Goal: Task Accomplishment & Management: Manage account settings

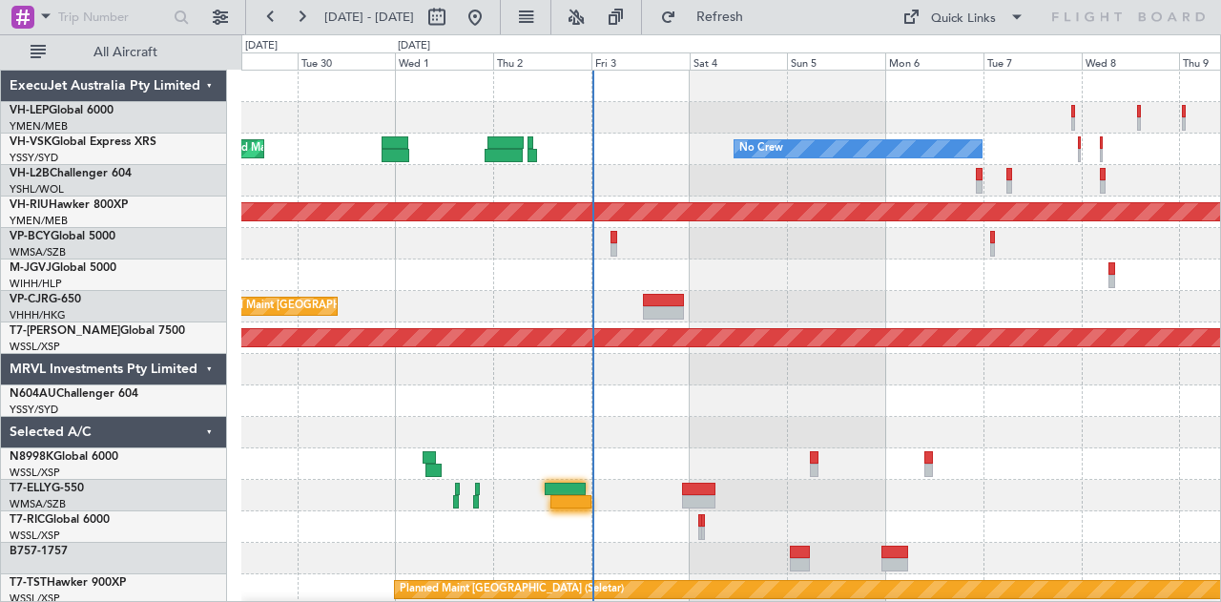
click at [692, 229] on div at bounding box center [731, 243] width 980 height 31
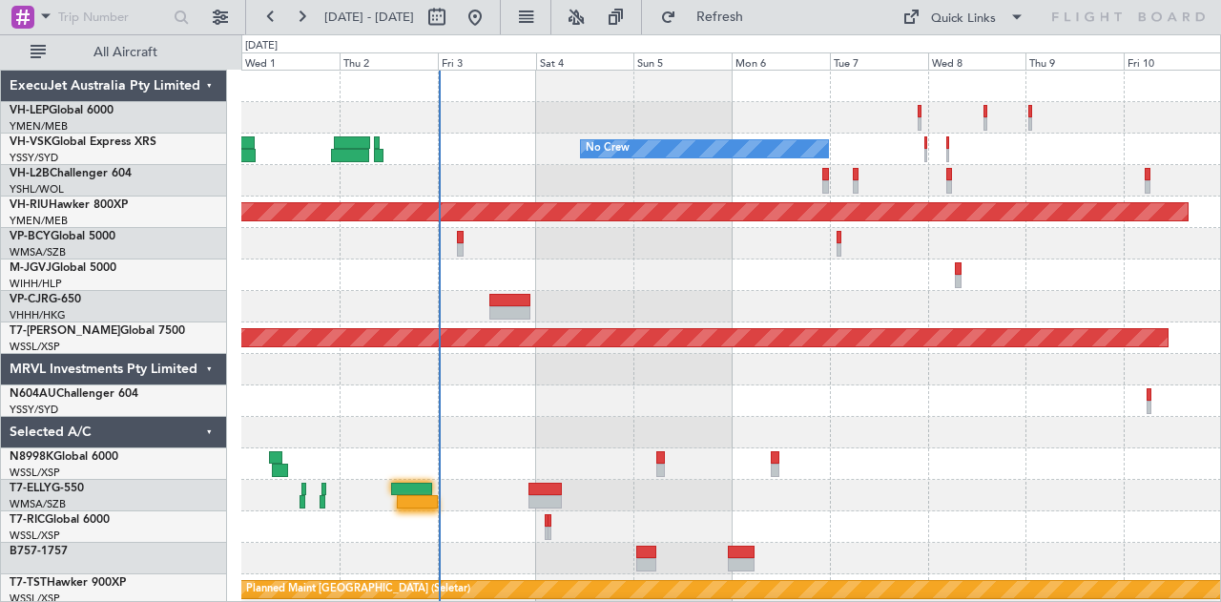
click at [660, 264] on div at bounding box center [731, 274] width 980 height 31
click at [1156, 458] on div at bounding box center [731, 463] width 980 height 31
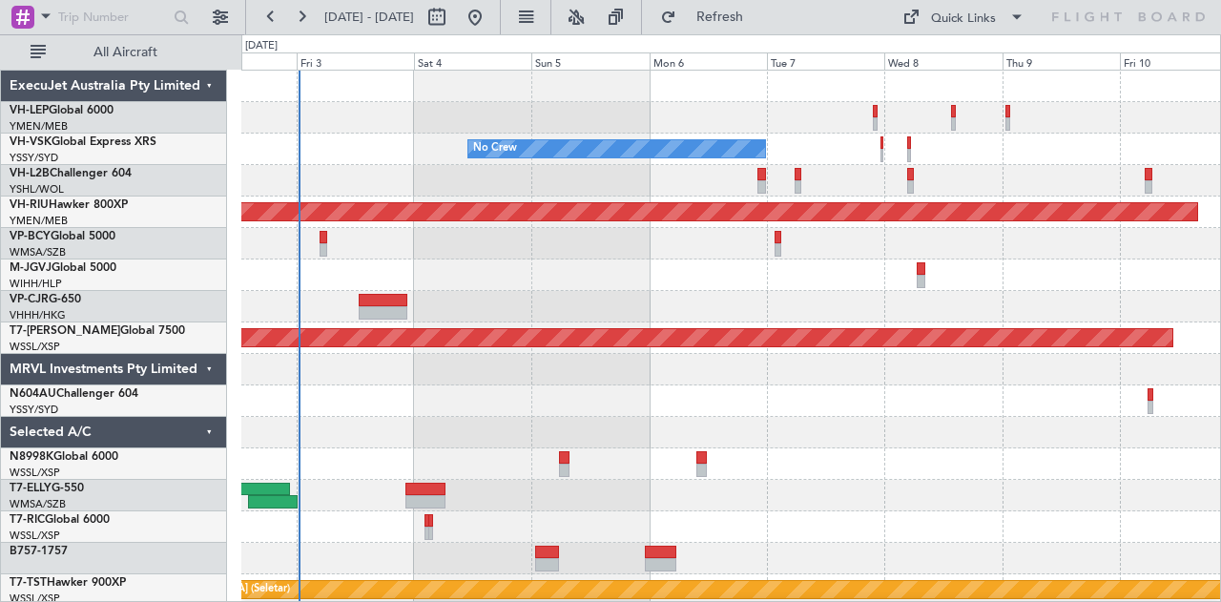
click at [630, 123] on div at bounding box center [731, 117] width 980 height 31
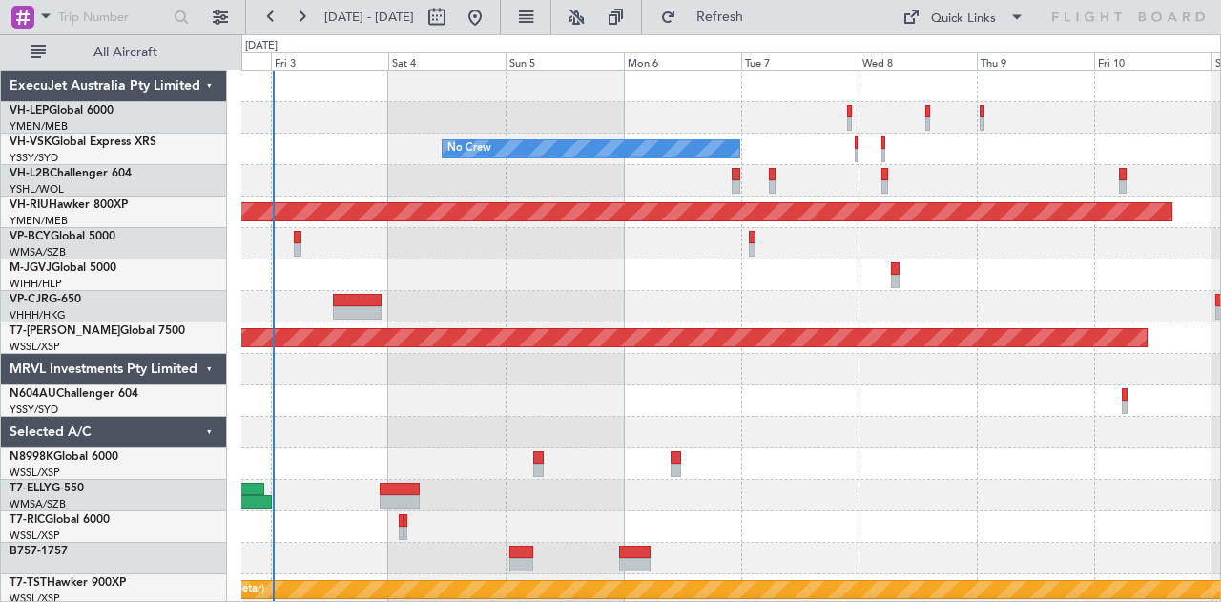
click at [631, 119] on div at bounding box center [731, 117] width 980 height 31
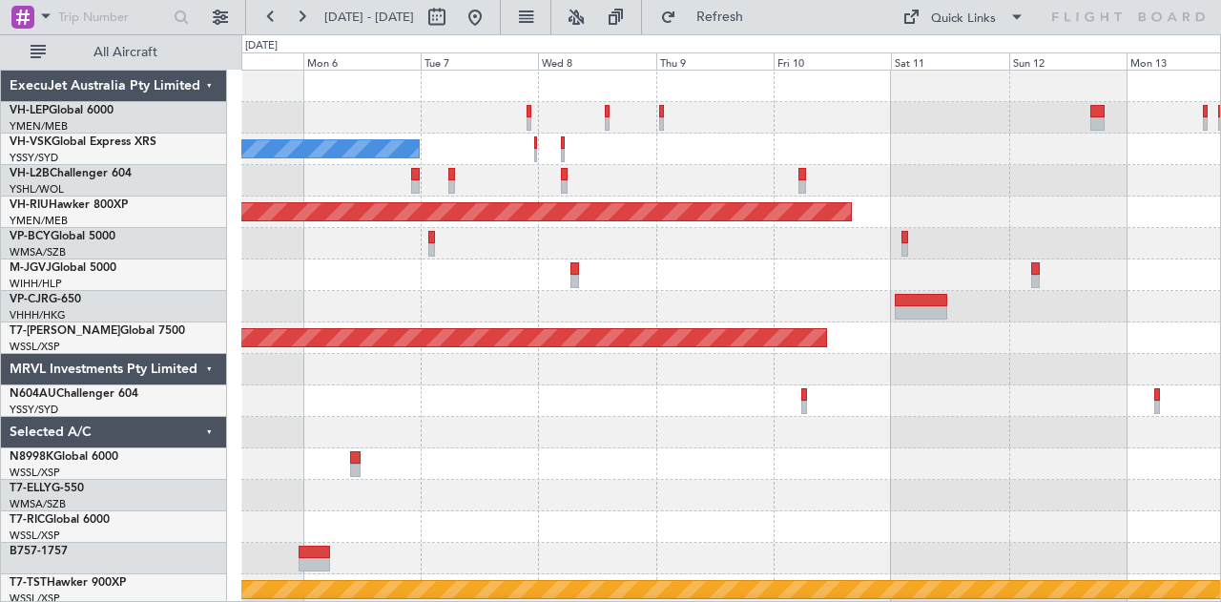
click at [390, 153] on div "No Crew" at bounding box center [731, 149] width 980 height 31
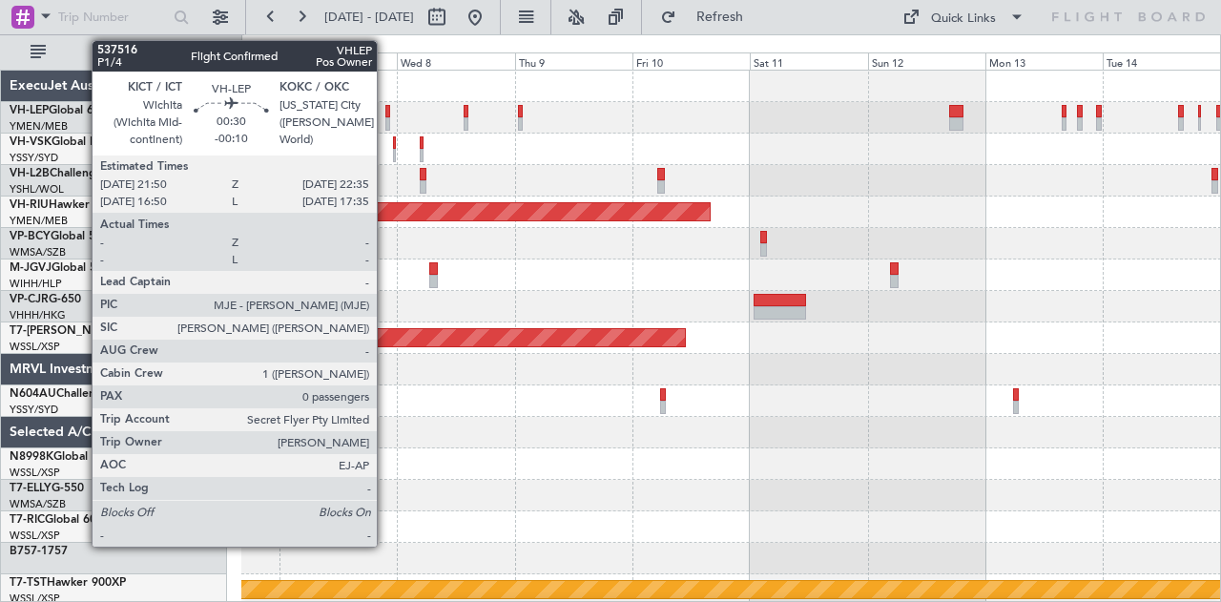
click at [386, 114] on div at bounding box center [387, 111] width 4 height 13
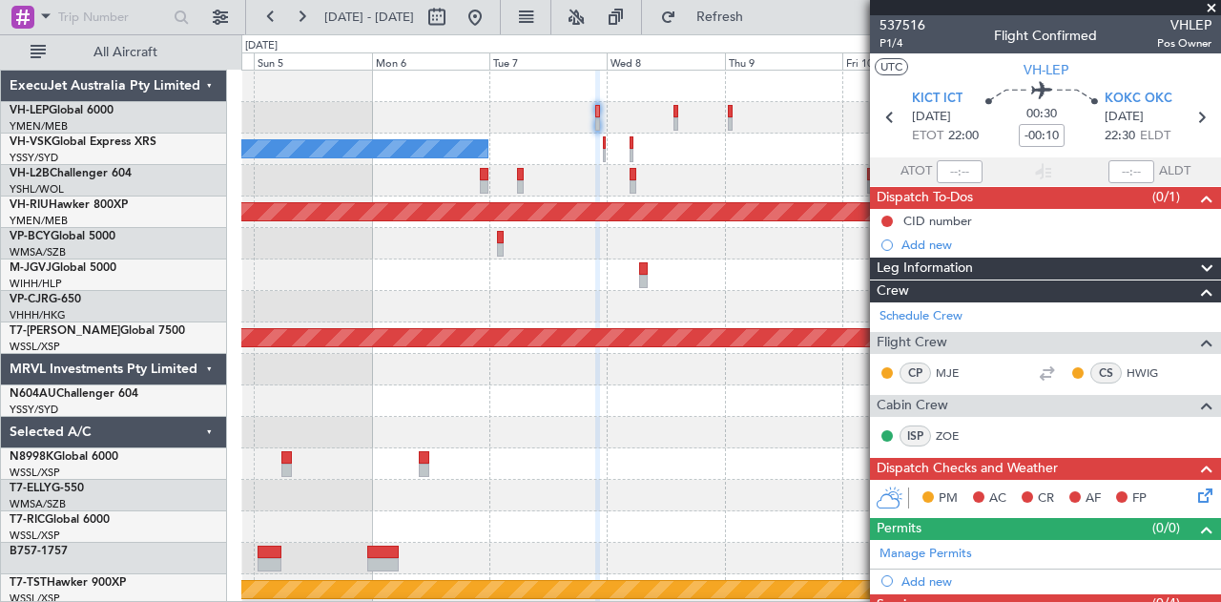
click at [610, 155] on div "No Crew Planned Maint [GEOGRAPHIC_DATA] ([GEOGRAPHIC_DATA]) Planned Maint [GEOG…" at bounding box center [731, 590] width 980 height 1039
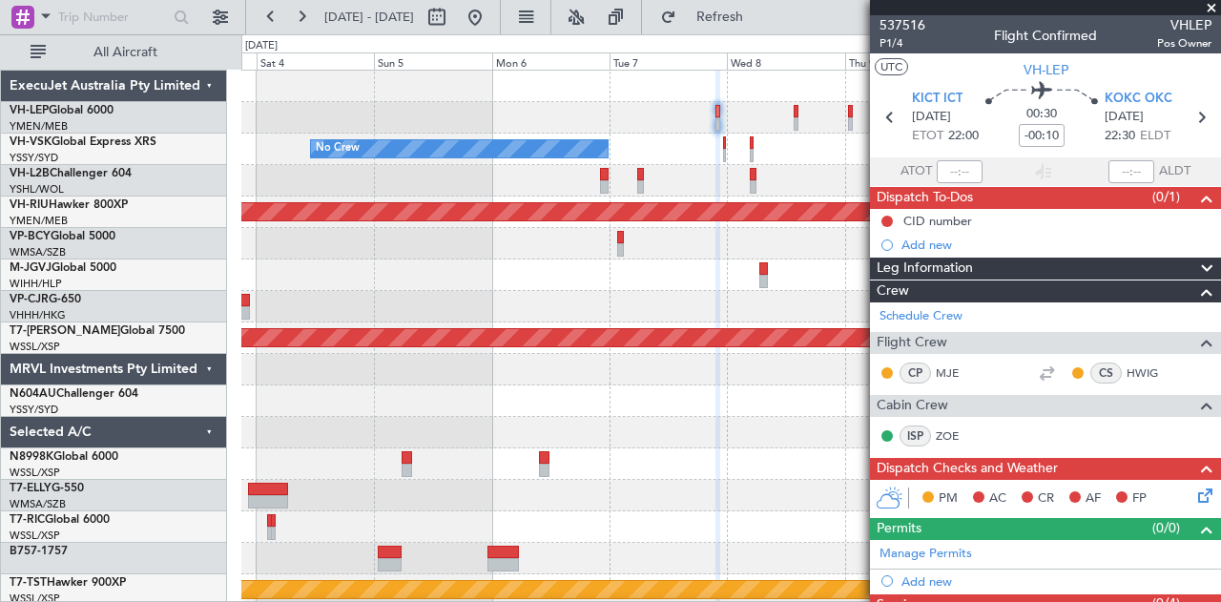
click at [551, 127] on div at bounding box center [731, 117] width 980 height 31
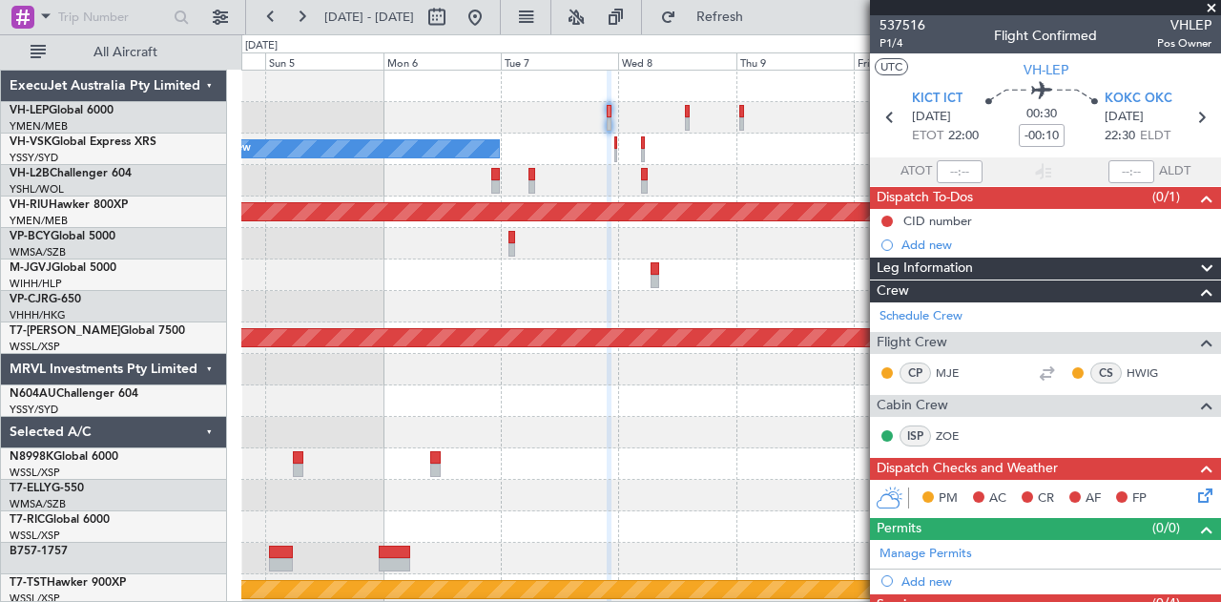
click at [699, 148] on div "No Crew" at bounding box center [731, 149] width 980 height 31
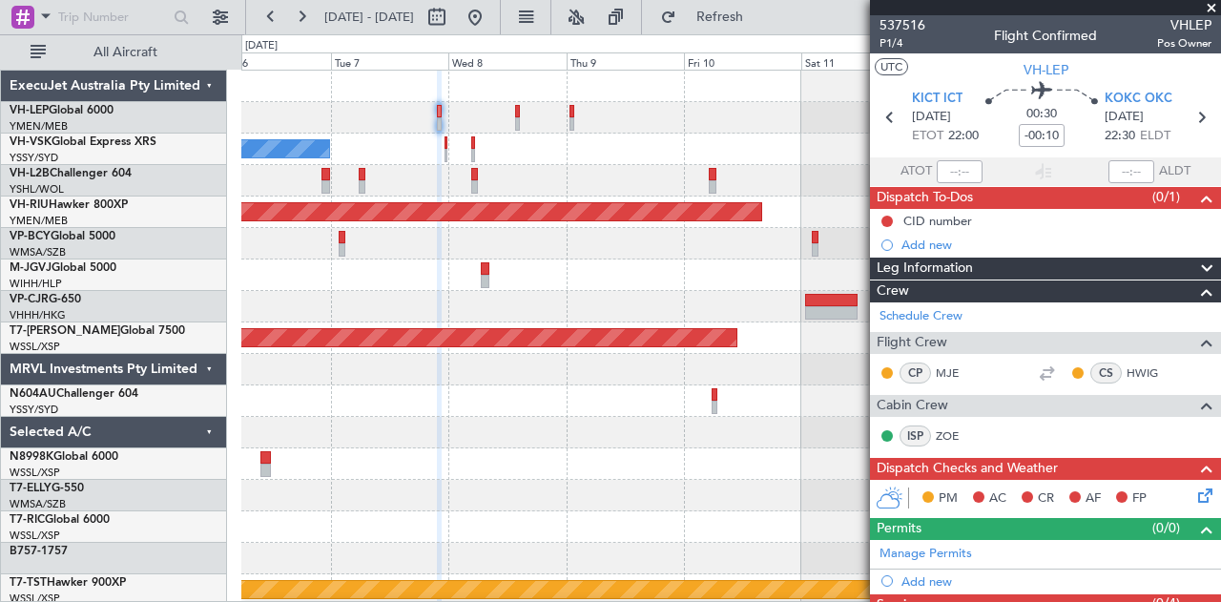
click at [572, 147] on div "No Crew Planned Maint [GEOGRAPHIC_DATA] ([GEOGRAPHIC_DATA]) Planned Maint [GEOG…" at bounding box center [731, 590] width 980 height 1039
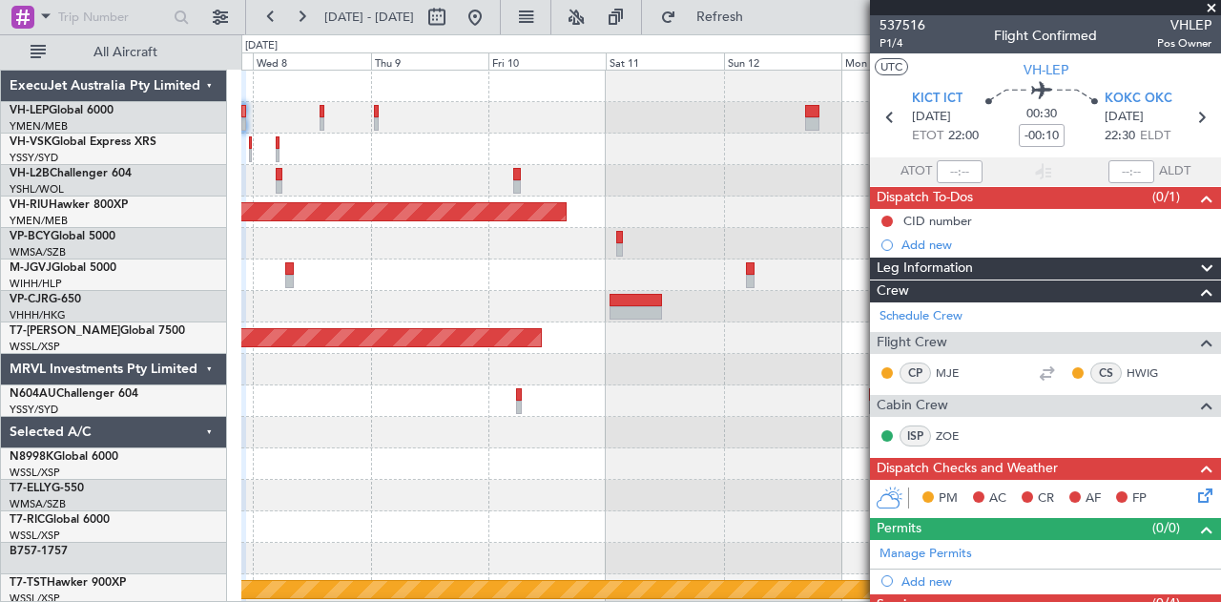
click at [547, 159] on div "No Crew" at bounding box center [731, 149] width 980 height 31
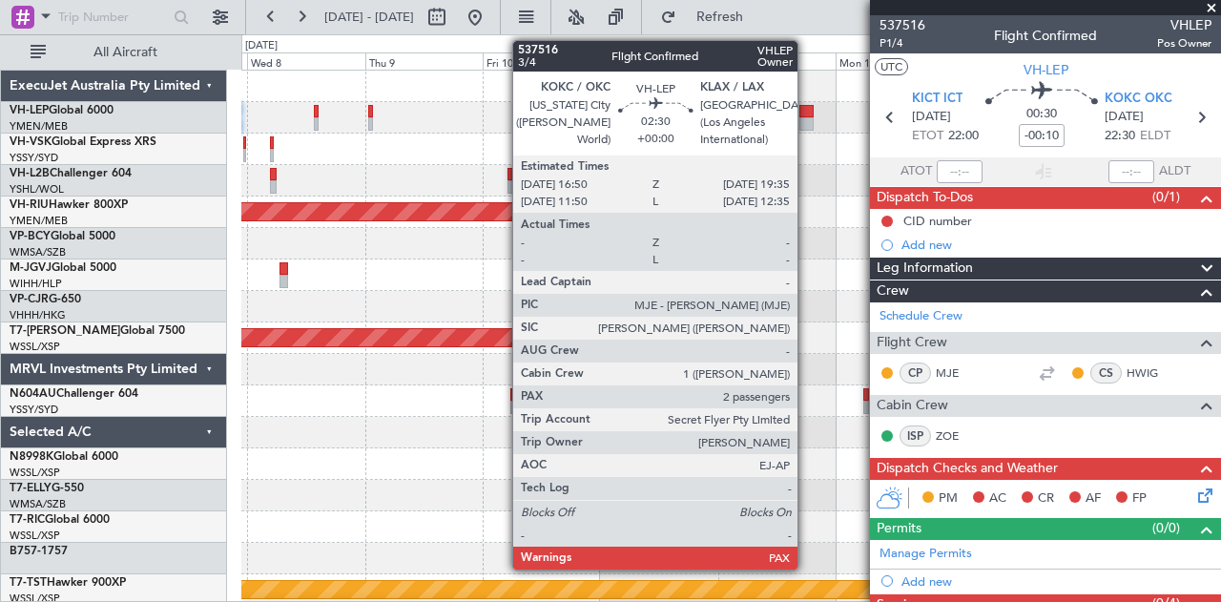
click at [807, 118] on div at bounding box center [806, 123] width 14 height 13
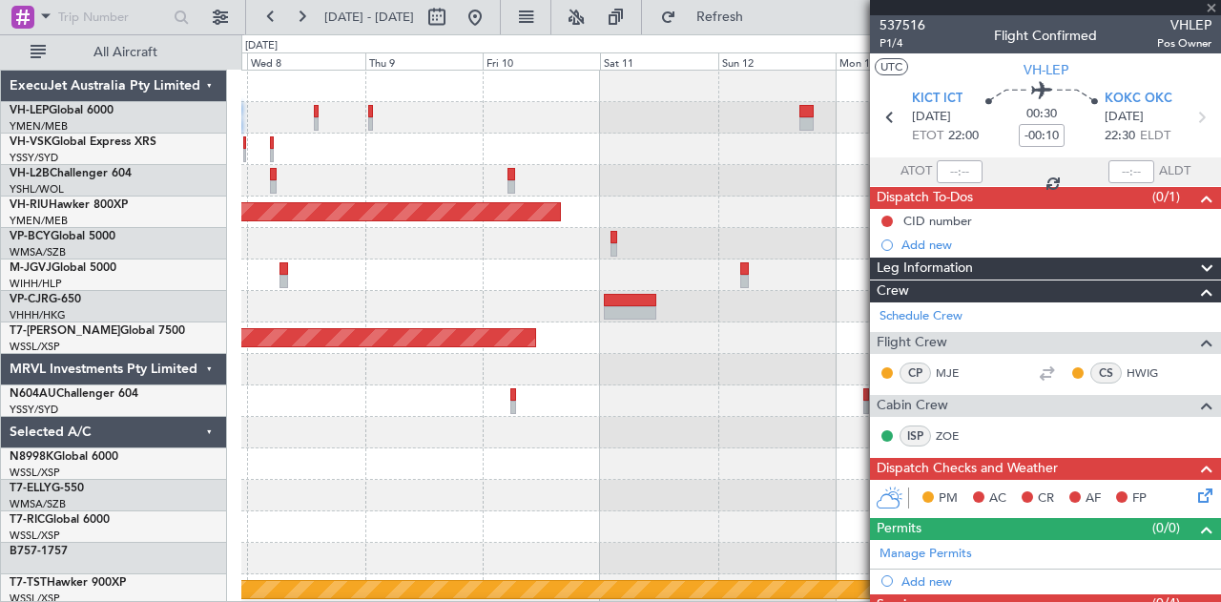
type input "2"
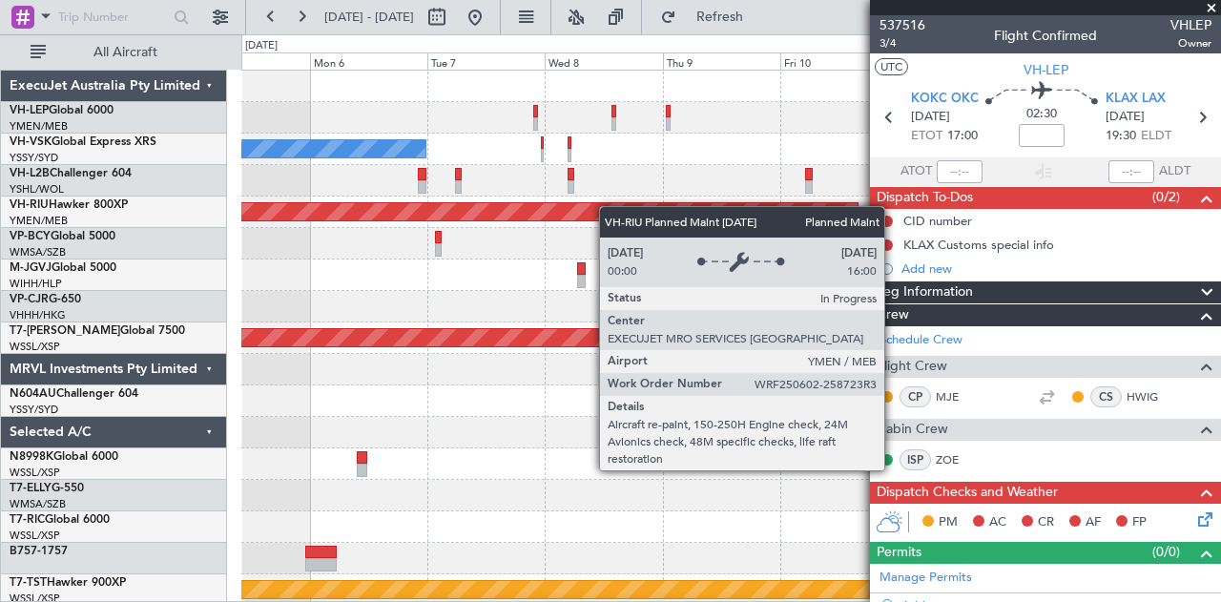
click at [637, 211] on div "No Crew Planned Maint [GEOGRAPHIC_DATA] ([GEOGRAPHIC_DATA]) Planned Maint [GEOG…" at bounding box center [731, 590] width 980 height 1039
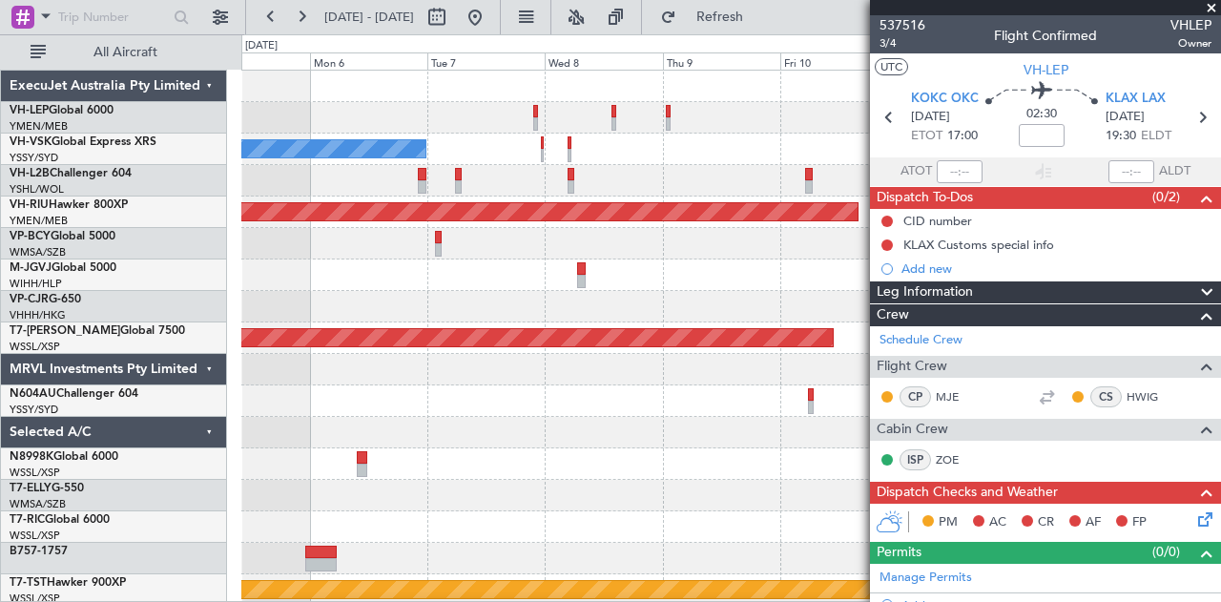
click at [632, 310] on div "No Crew Planned Maint [GEOGRAPHIC_DATA] ([GEOGRAPHIC_DATA]) Planned Maint [GEOG…" at bounding box center [731, 590] width 980 height 1039
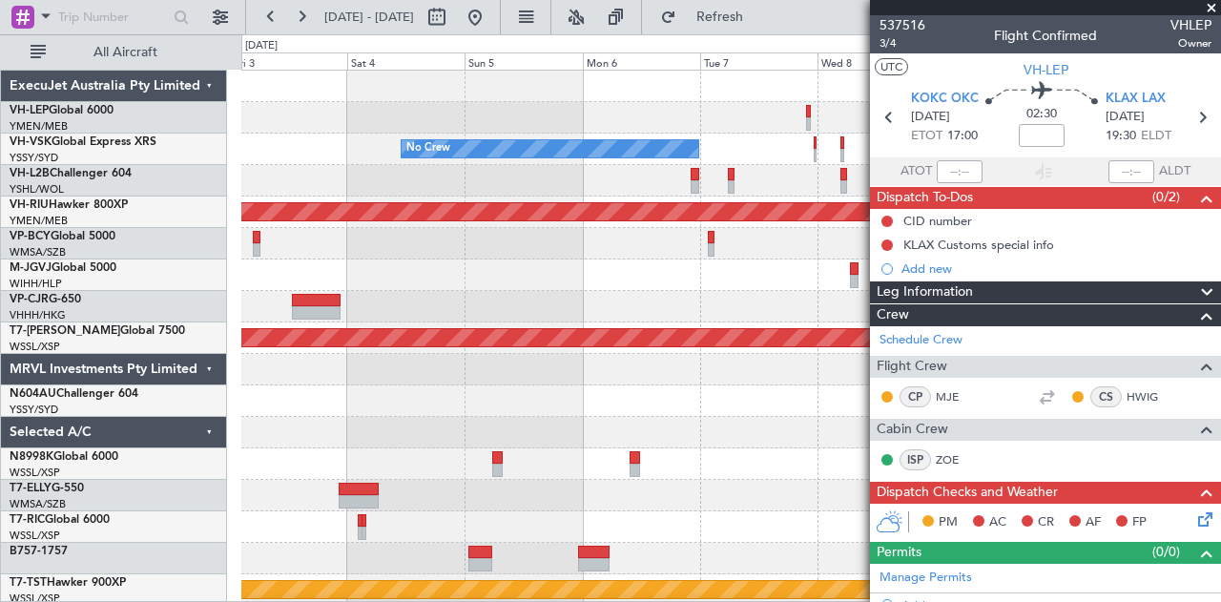
click at [839, 313] on div "No Crew Planned Maint [GEOGRAPHIC_DATA] ([GEOGRAPHIC_DATA]) Planned Maint [GEOG…" at bounding box center [731, 590] width 980 height 1039
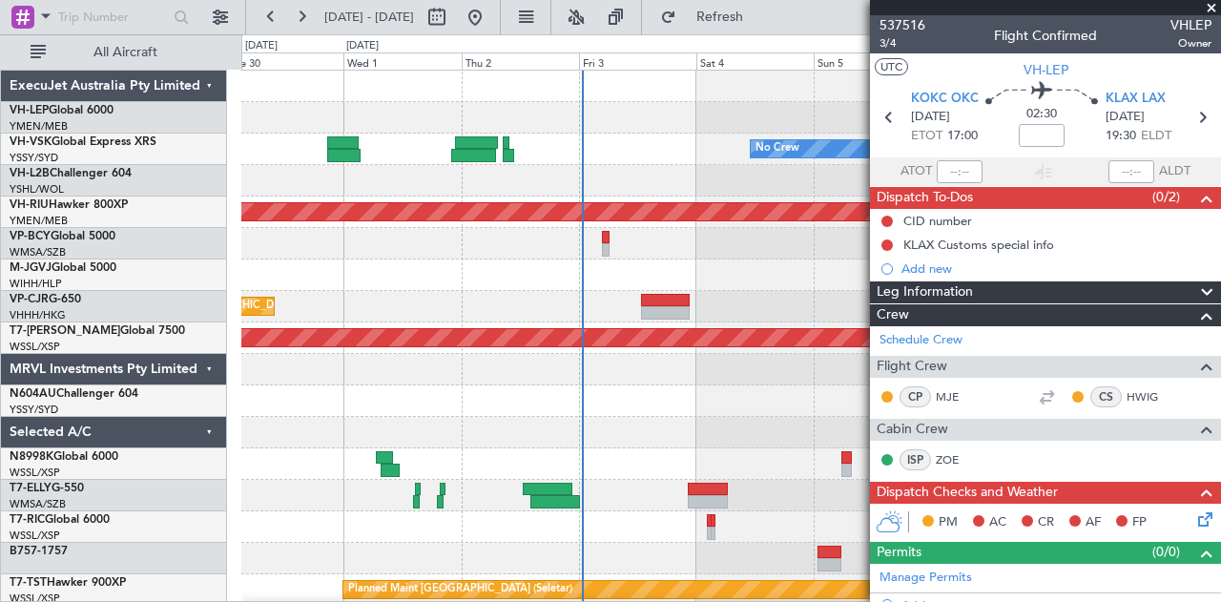
click at [518, 279] on div at bounding box center [731, 274] width 980 height 31
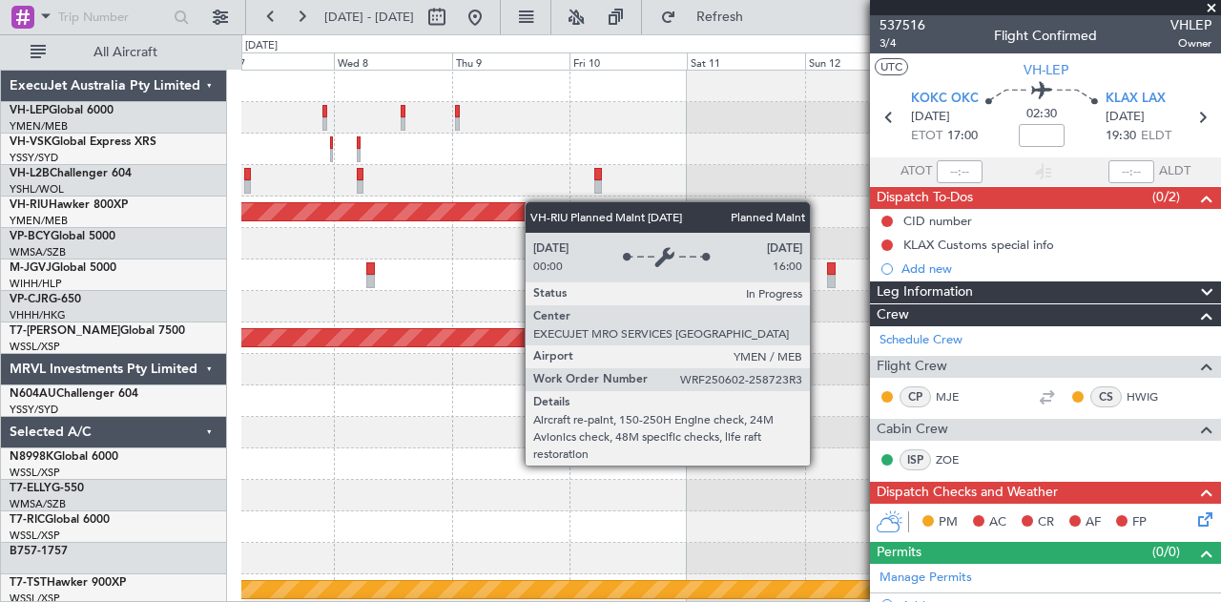
click at [453, 206] on div "No Crew Planned Maint [GEOGRAPHIC_DATA] ([GEOGRAPHIC_DATA]) Planned Maint [GEOG…" at bounding box center [731, 590] width 980 height 1039
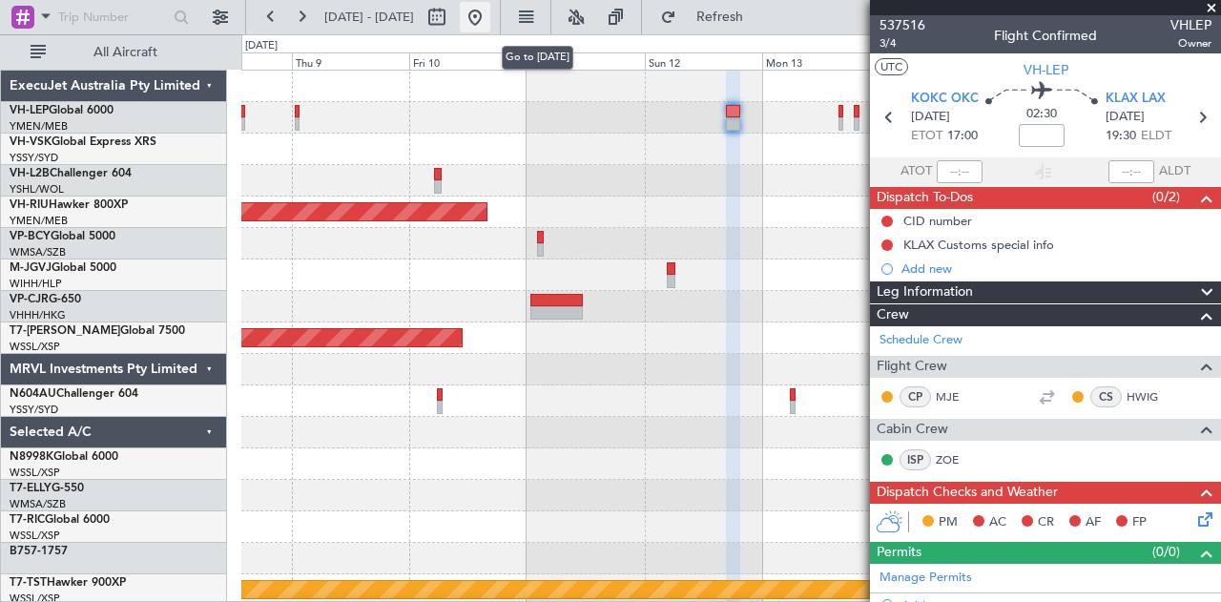
click at [490, 22] on button at bounding box center [475, 17] width 31 height 31
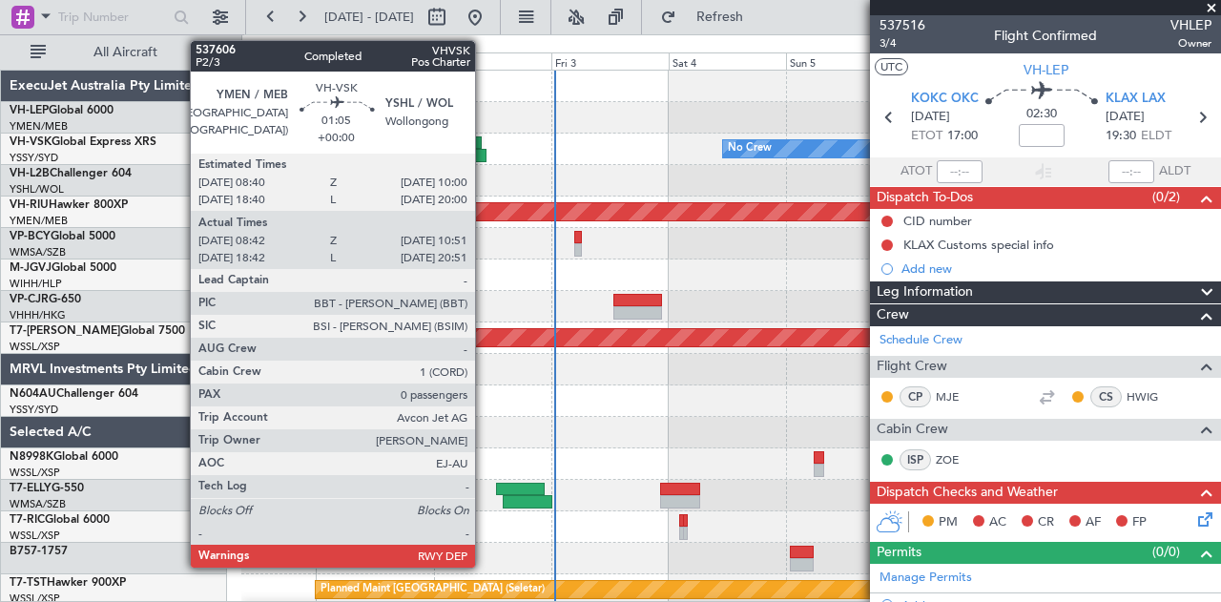
click at [485, 151] on div at bounding box center [480, 155] width 11 height 13
click at [481, 151] on div at bounding box center [480, 155] width 11 height 13
click at [481, 152] on div at bounding box center [480, 155] width 11 height 13
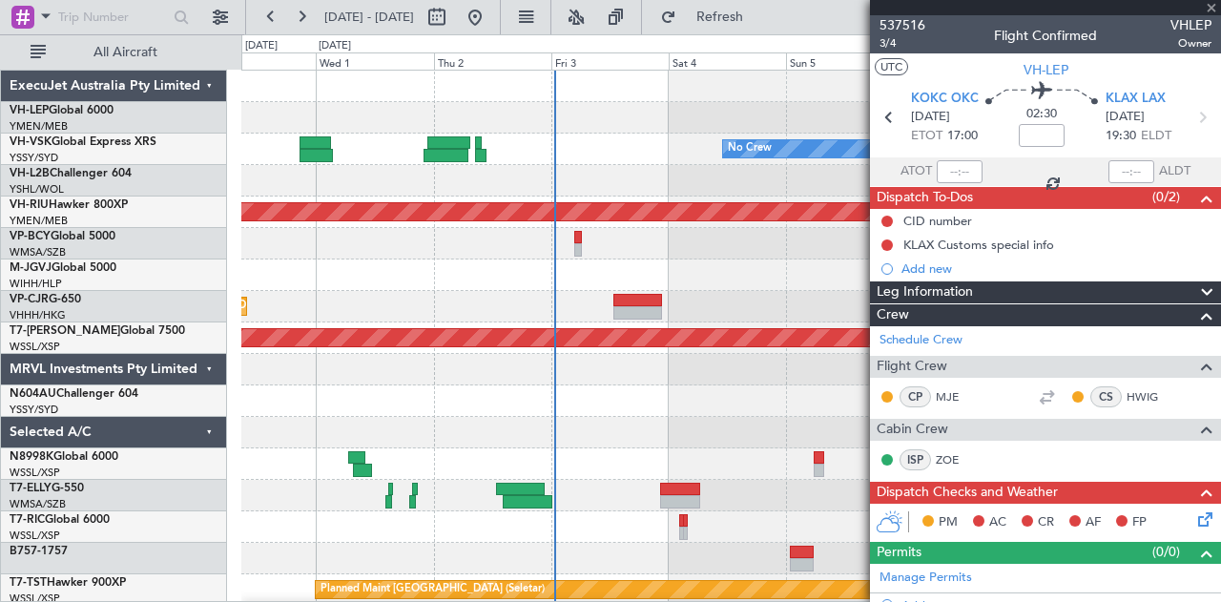
type input "08:52"
type input "10:46"
type input "0"
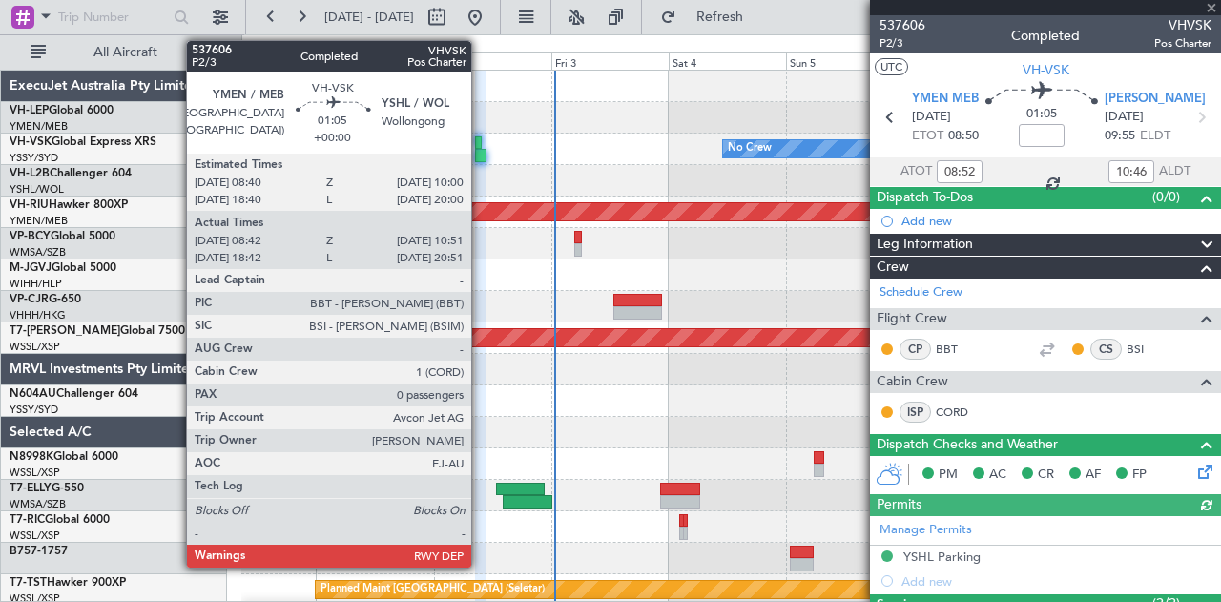
click at [481, 151] on div at bounding box center [480, 155] width 11 height 13
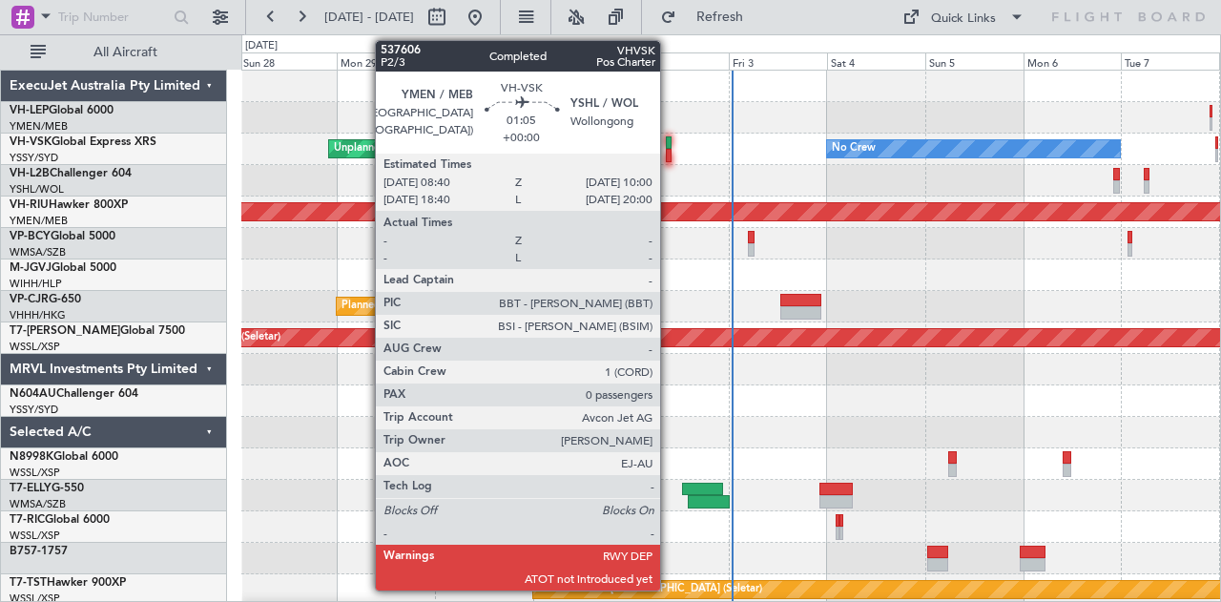
click at [670, 155] on div at bounding box center [669, 155] width 6 height 13
click at [668, 146] on div at bounding box center [669, 142] width 6 height 13
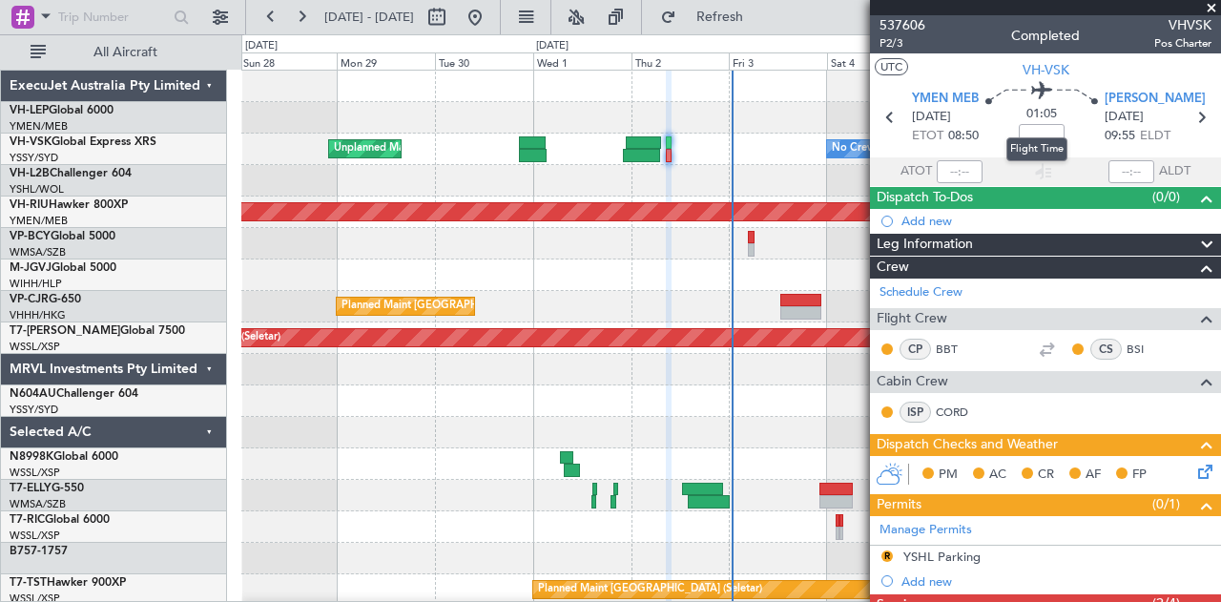
click at [1034, 129] on mat-tooltip-component "Flight Time" at bounding box center [1037, 149] width 88 height 51
click at [1034, 146] on div "Flight Time" at bounding box center [1036, 149] width 61 height 24
click at [1034, 133] on mat-tooltip-component "Flight Time" at bounding box center [1037, 149] width 88 height 51
click at [1036, 129] on mat-tooltip-component "Flight Time" at bounding box center [1037, 149] width 88 height 51
click at [1063, 145] on div "Flight Time" at bounding box center [1036, 149] width 61 height 24
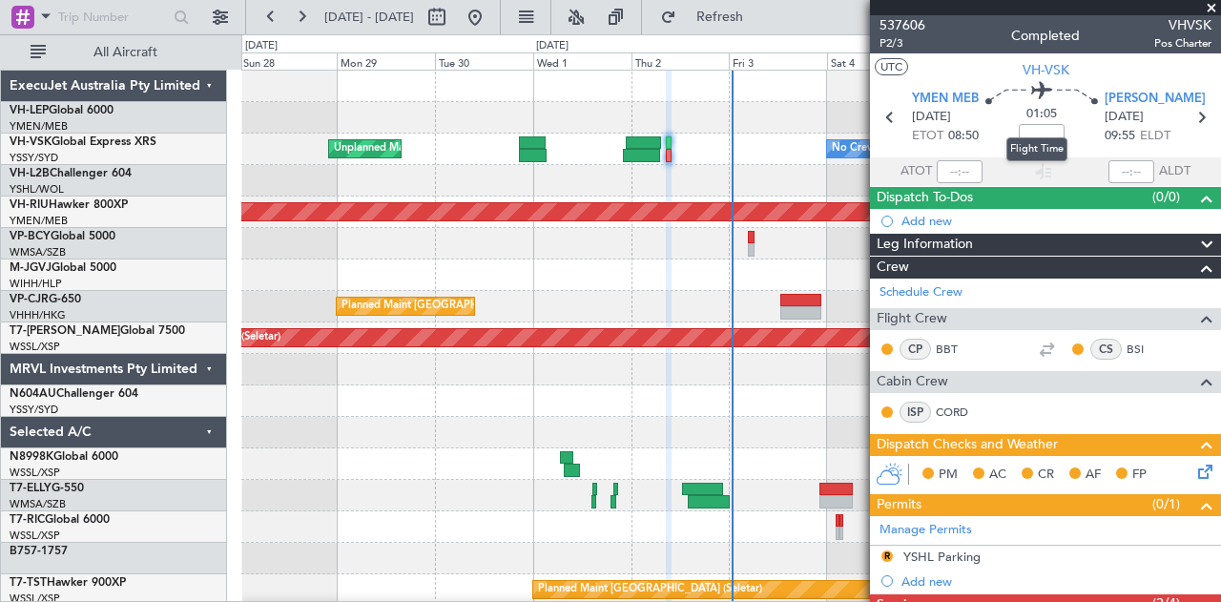
click at [1040, 137] on div "Flight Time" at bounding box center [1036, 149] width 61 height 24
click at [1040, 125] on mat-tooltip-component "Flight Time" at bounding box center [1037, 149] width 88 height 51
click at [1023, 141] on input at bounding box center [1042, 135] width 46 height 23
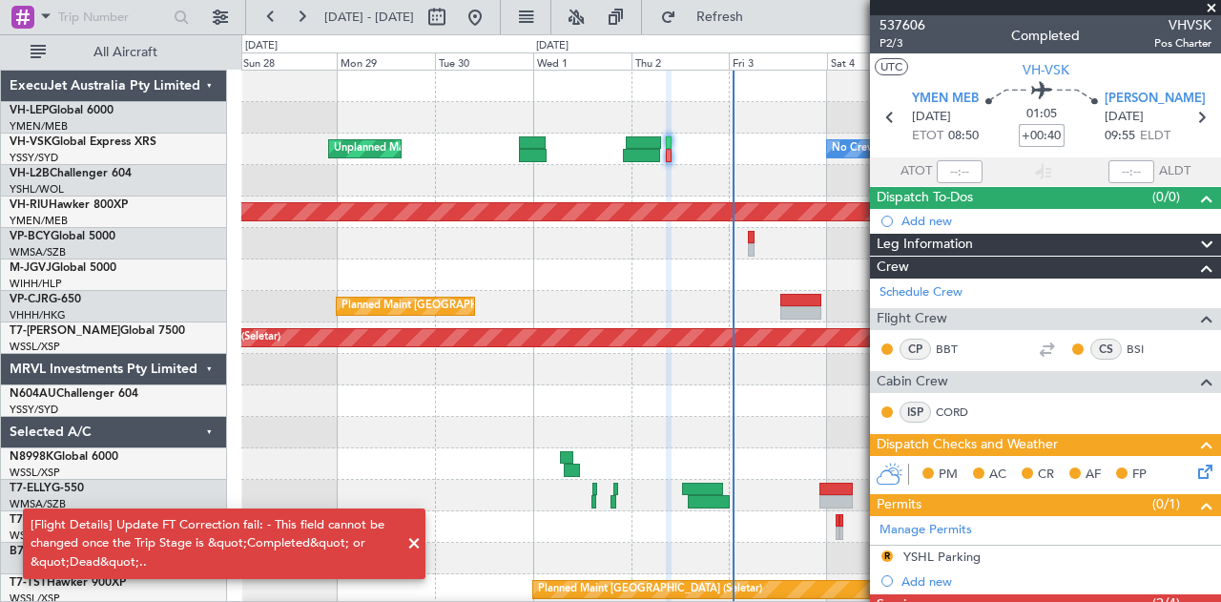
type input "+00:40"
click at [414, 547] on span at bounding box center [414, 543] width 23 height 23
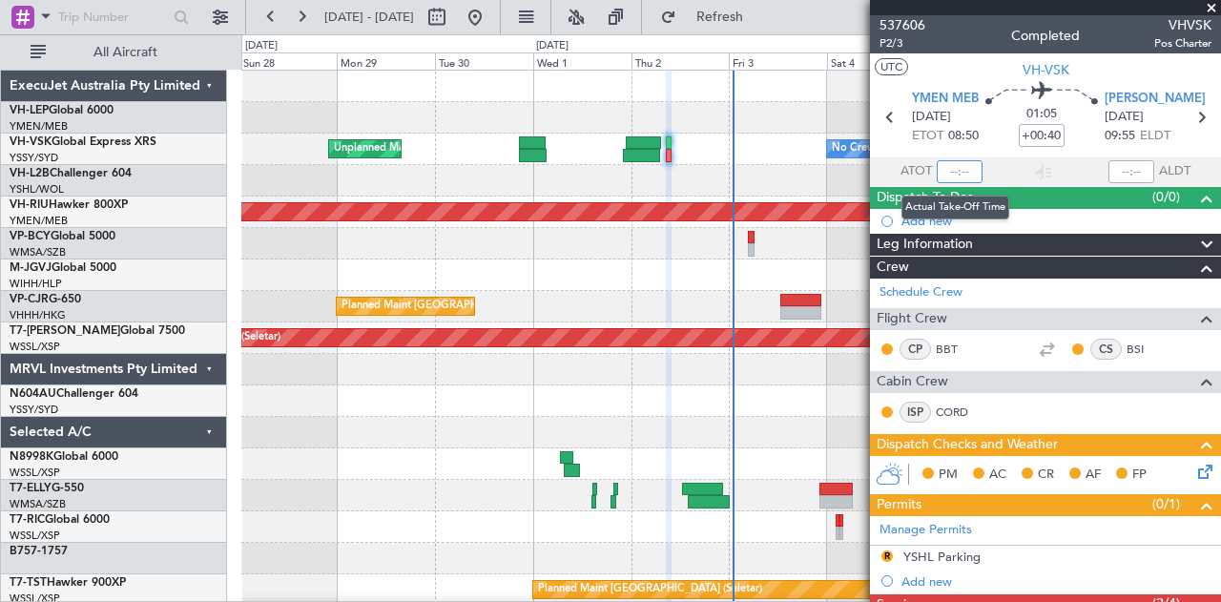
click at [967, 170] on input "text" at bounding box center [960, 171] width 46 height 23
click at [745, 5] on button "Refresh" at bounding box center [708, 17] width 114 height 31
click at [960, 169] on input "text" at bounding box center [960, 171] width 46 height 23
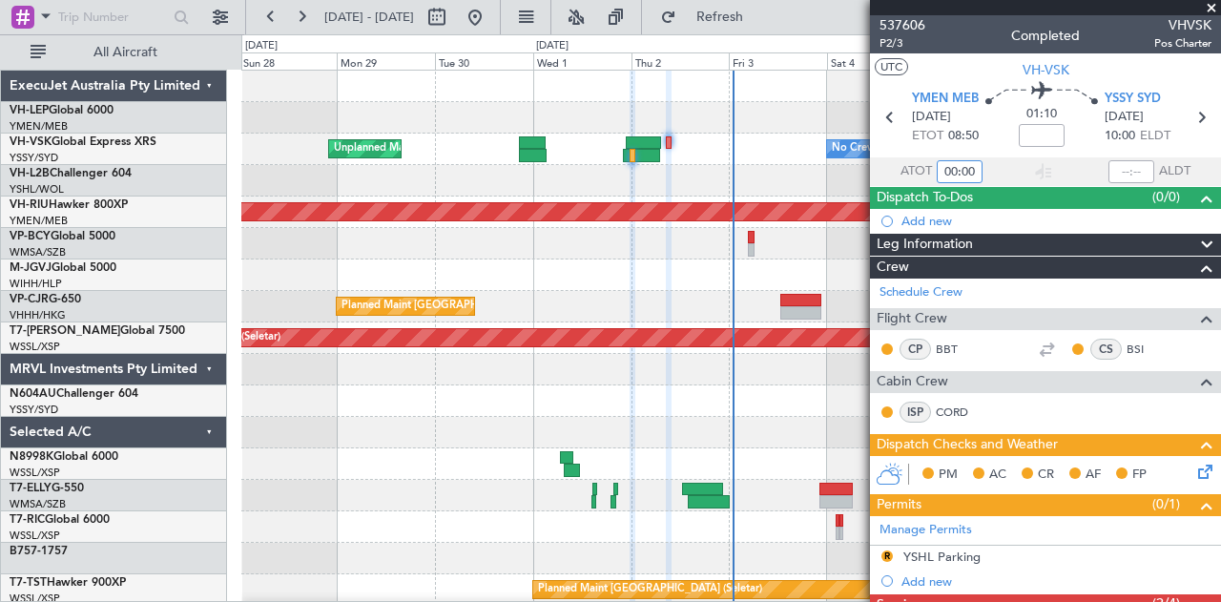
drag, startPoint x: 971, startPoint y: 164, endPoint x: 853, endPoint y: 170, distance: 118.4
click at [853, 170] on fb-app "28 Sep 2025 - 08 Oct 2025 Refresh Quick Links All Aircraft No Crew Unplanned Ma…" at bounding box center [610, 308] width 1221 height 588
type input "08:52"
click at [1126, 170] on input "text" at bounding box center [1131, 171] width 46 height 23
type input "10:46"
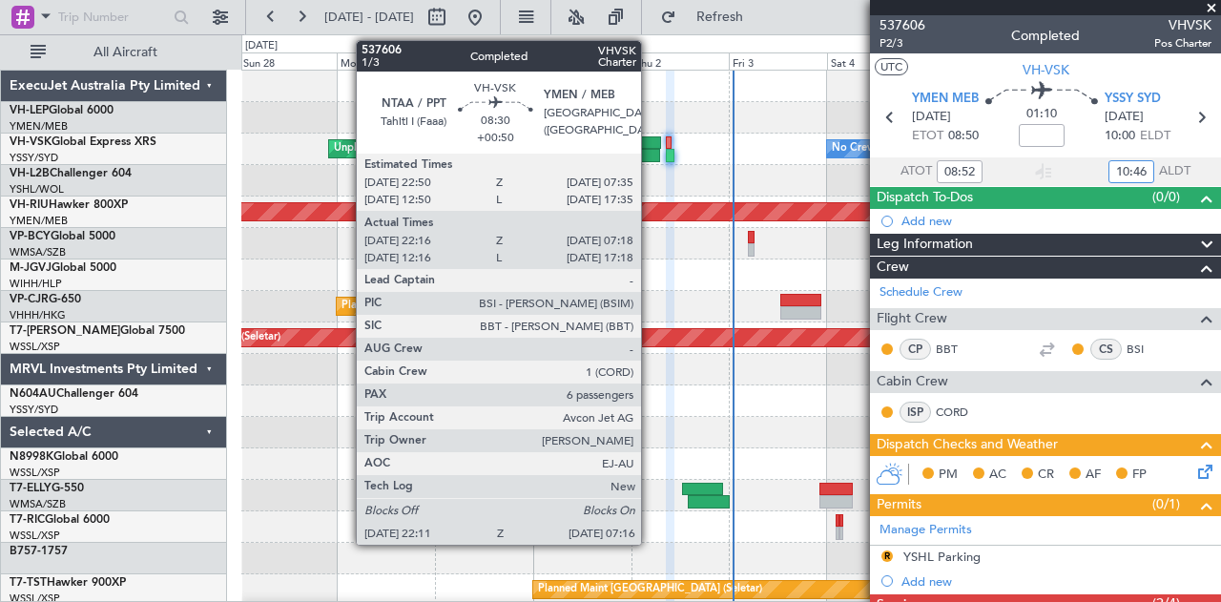
click at [651, 153] on div at bounding box center [641, 155] width 37 height 13
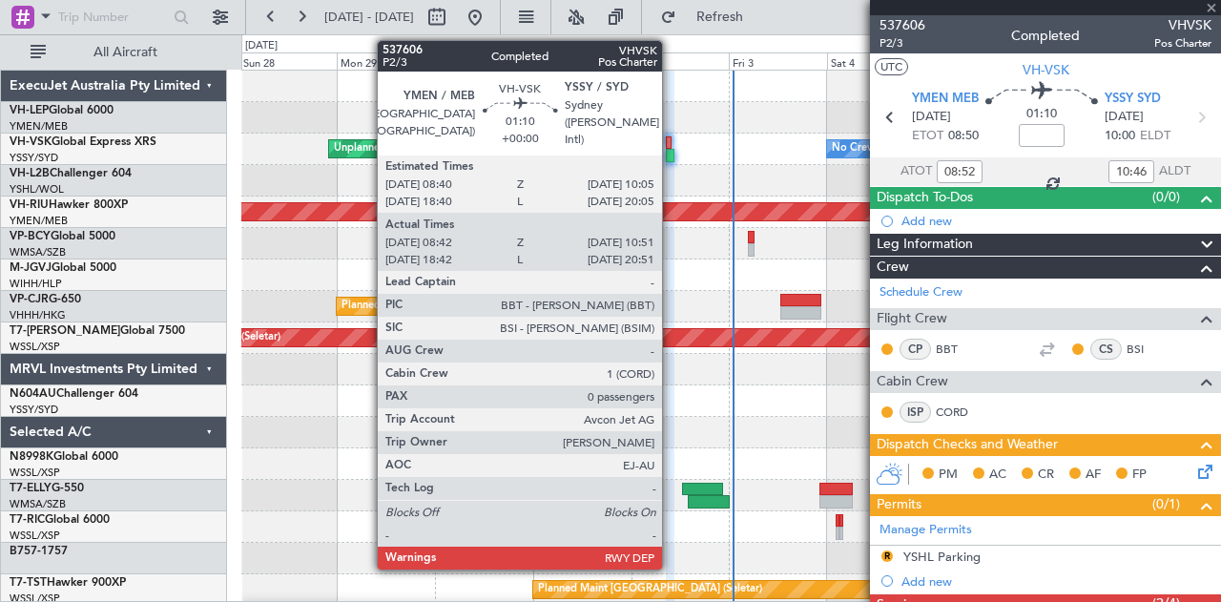
type input "+00:50"
type input "22:26"
type input "07:13"
type input "6"
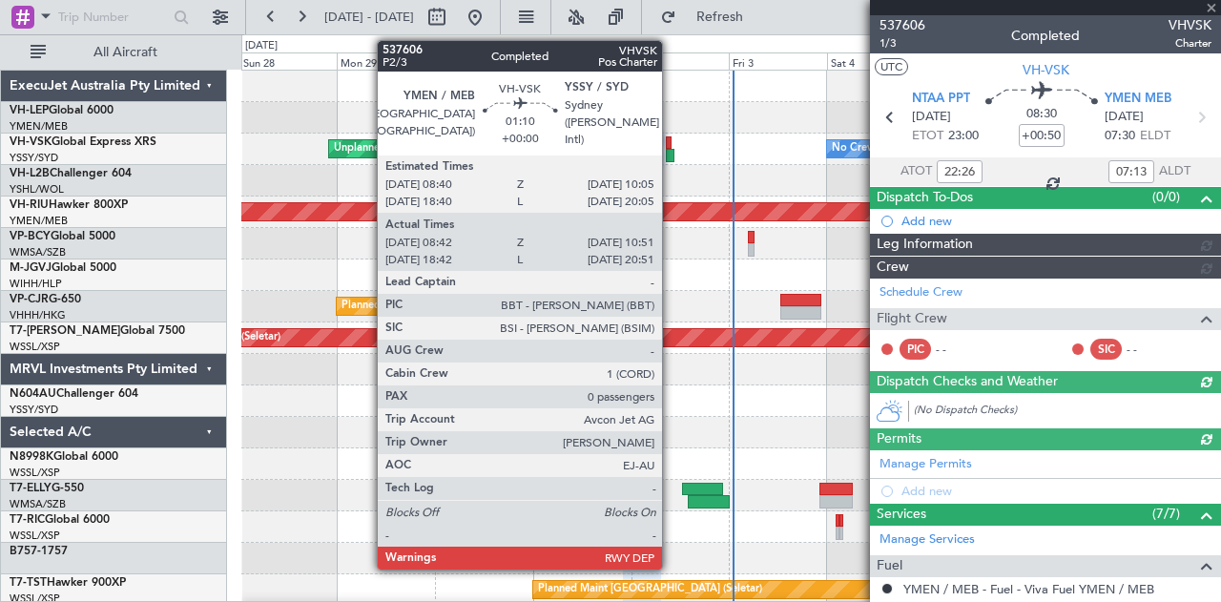
type input "Hafiz Sapuwan (HHAFI)"
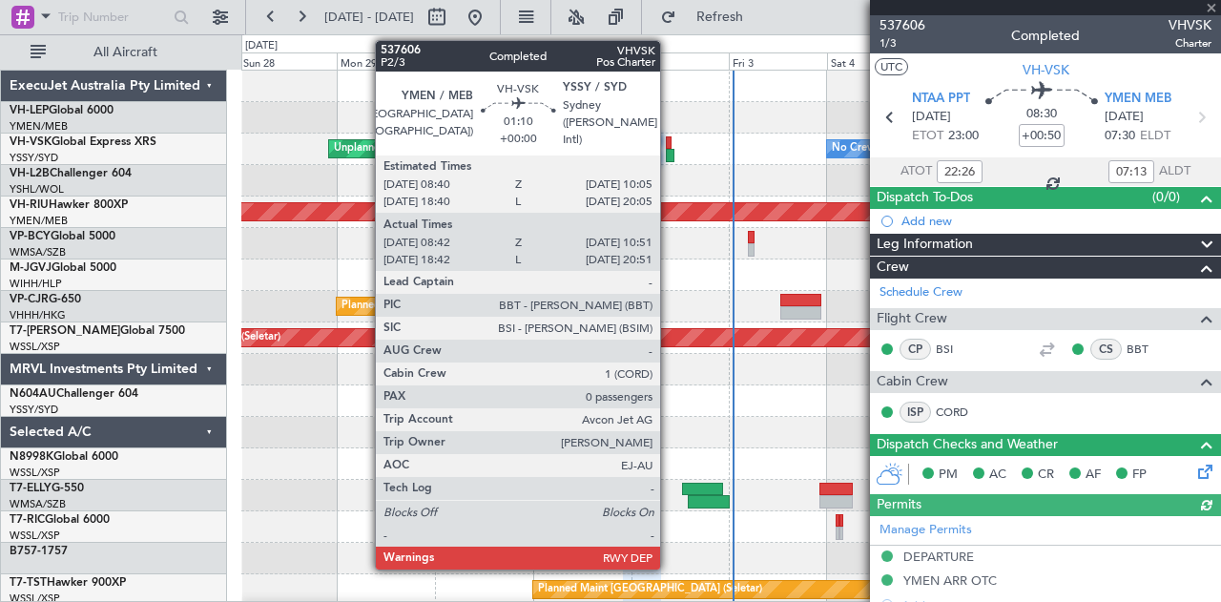
click at [670, 154] on div at bounding box center [671, 155] width 10 height 13
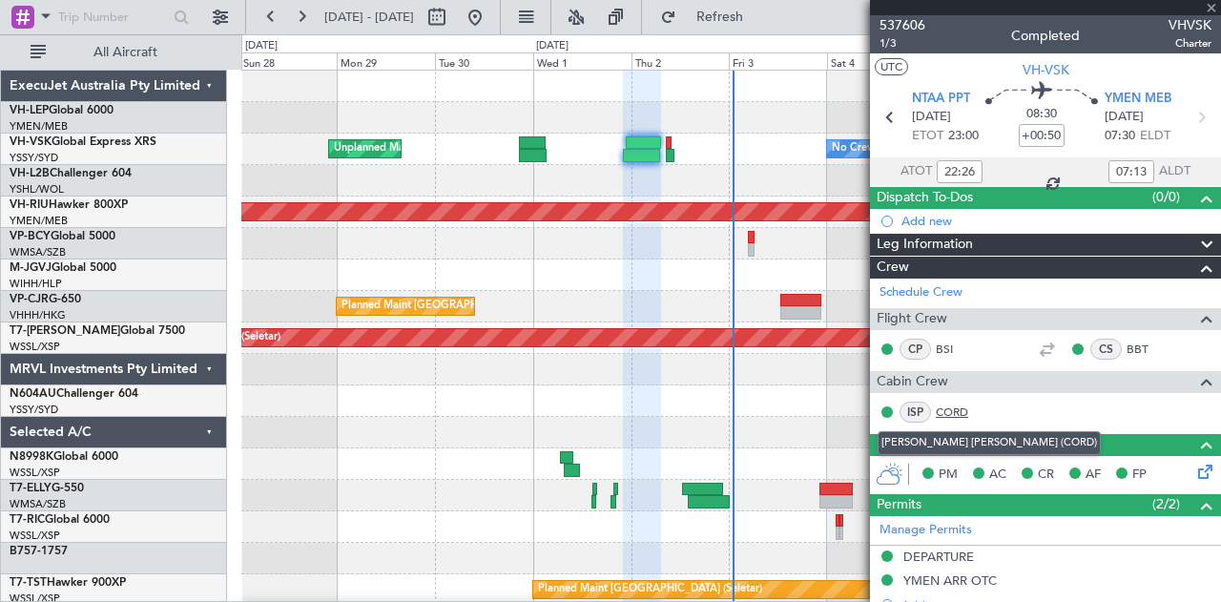
type input "08:52"
type input "10:46"
type input "0"
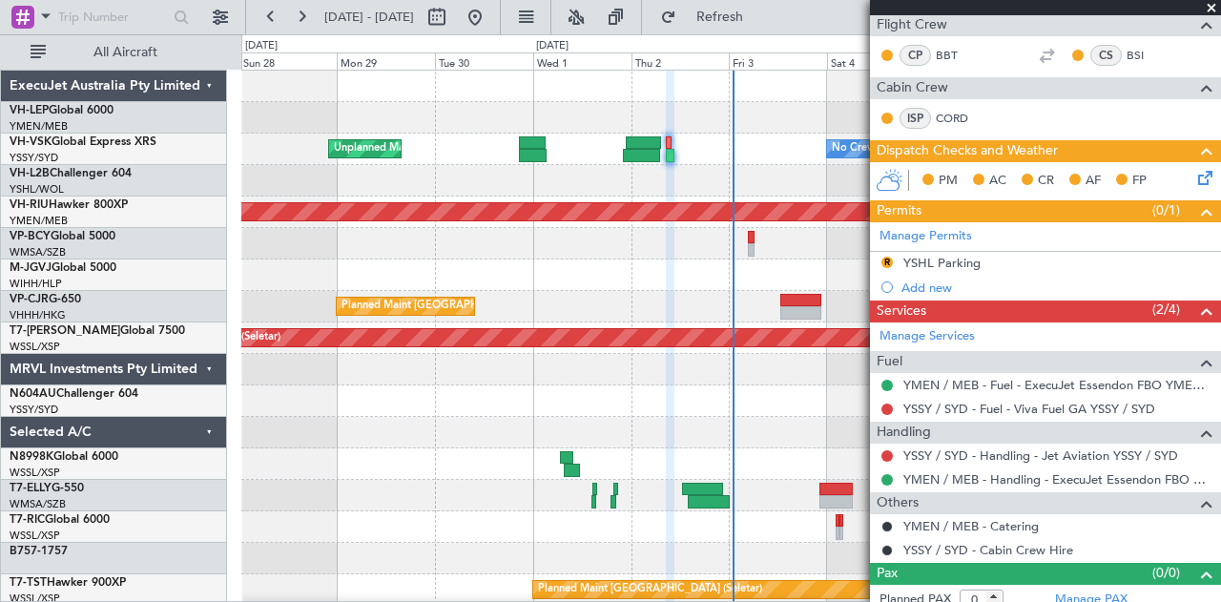
scroll to position [302, 0]
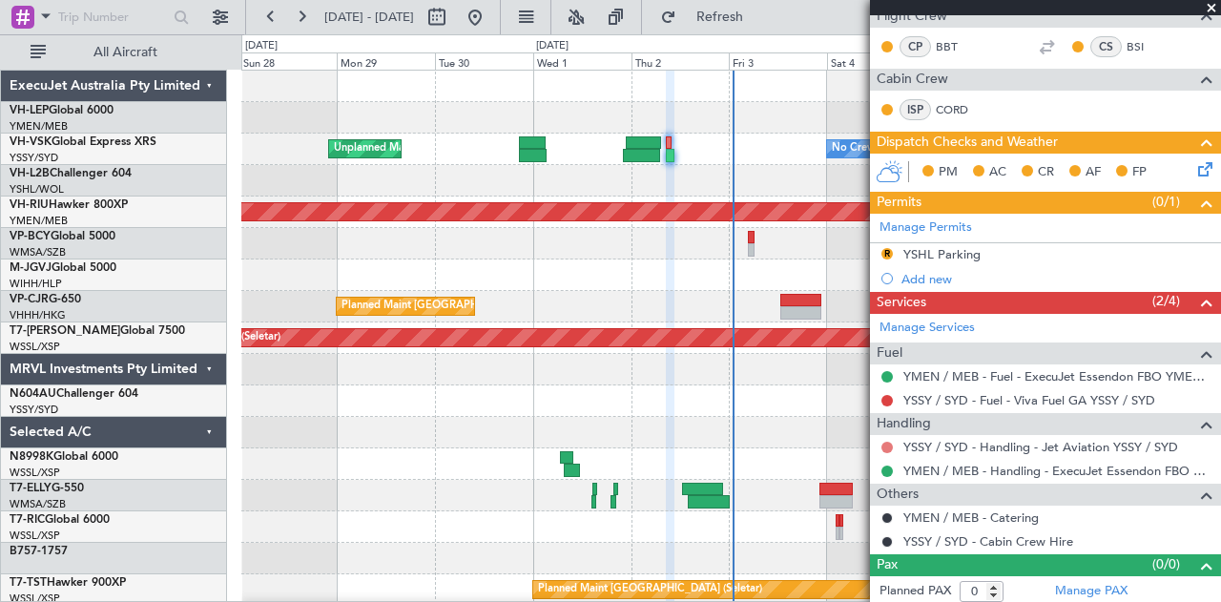
click at [884, 442] on button at bounding box center [886, 447] width 11 height 11
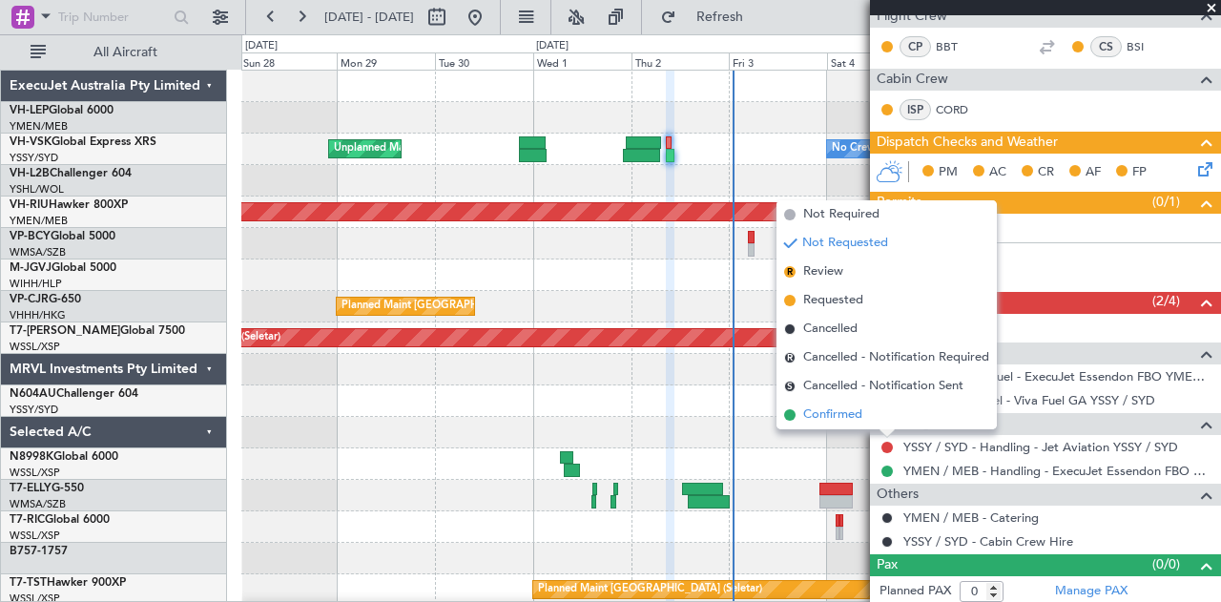
click at [849, 413] on span "Confirmed" at bounding box center [832, 414] width 59 height 19
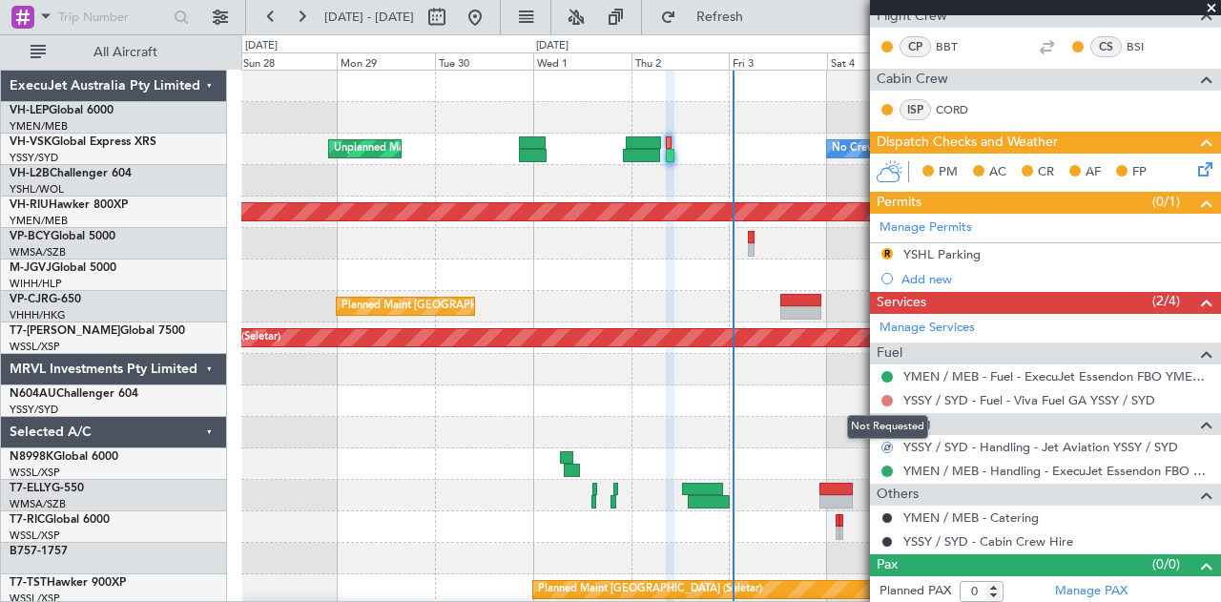
click at [887, 396] on button at bounding box center [886, 400] width 11 height 11
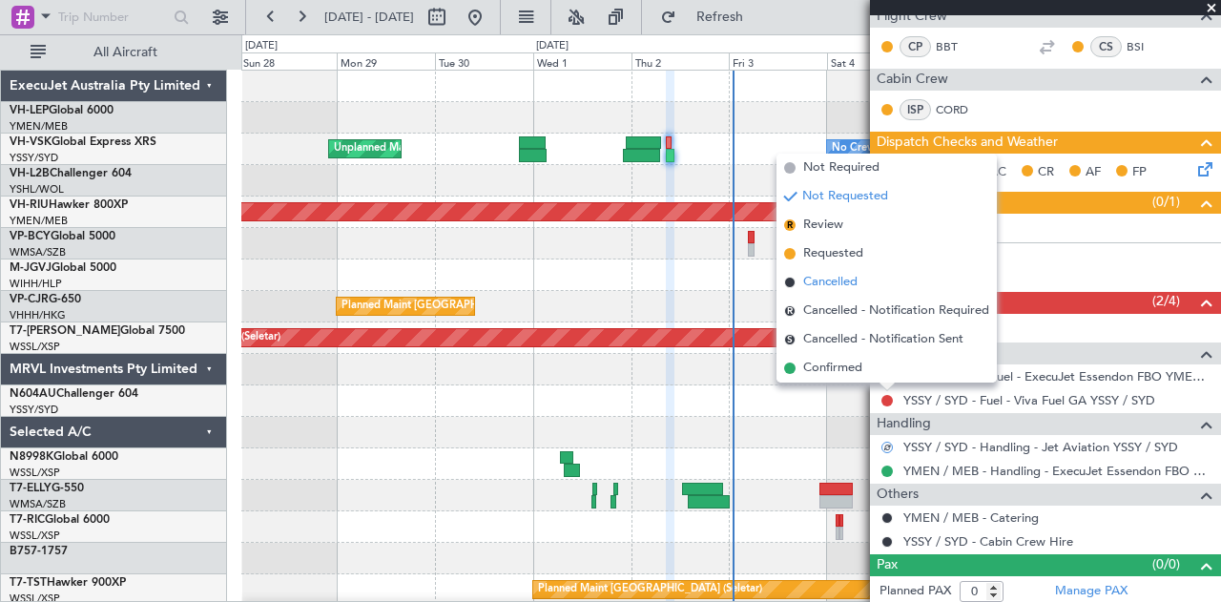
click at [836, 282] on span "Cancelled" at bounding box center [830, 282] width 54 height 19
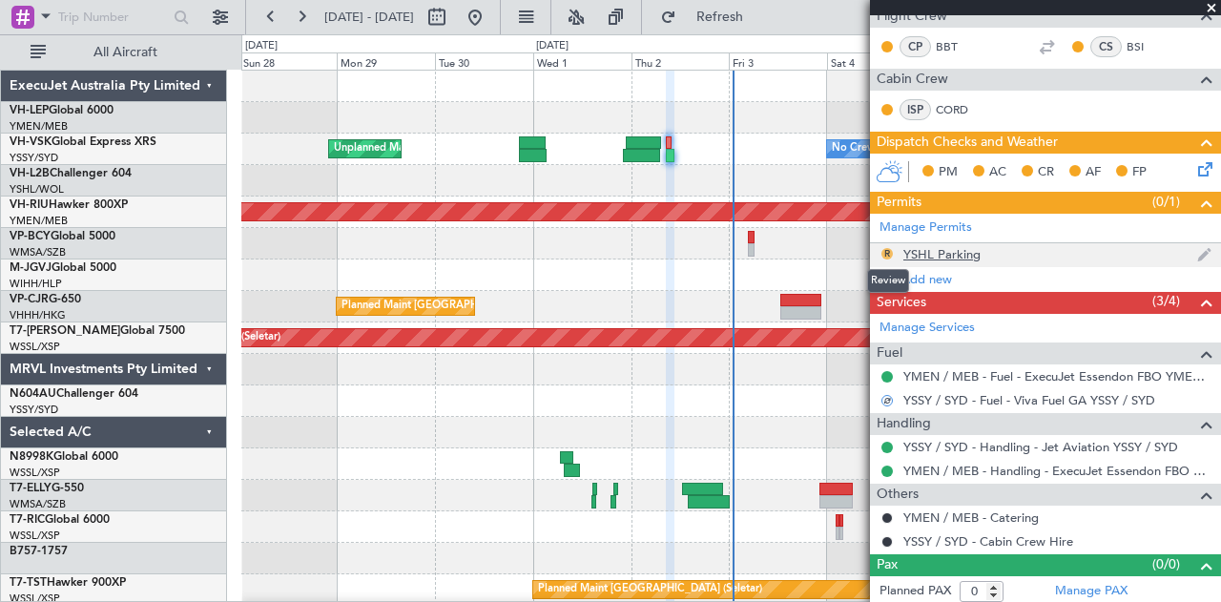
click at [885, 250] on button "R" at bounding box center [886, 253] width 11 height 11
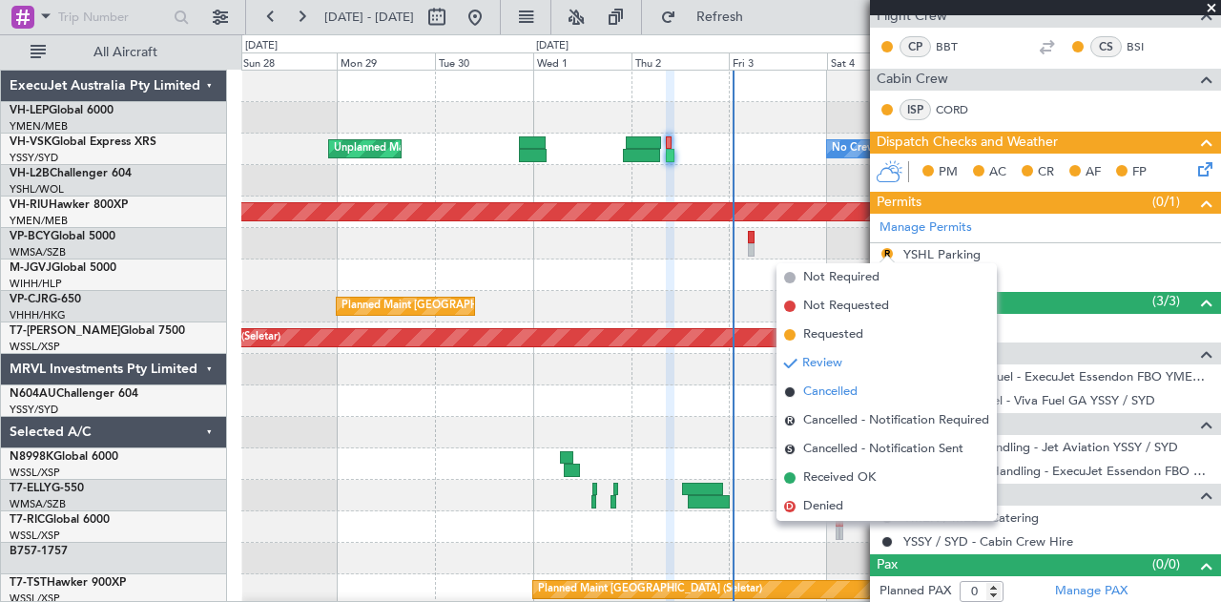
click at [839, 393] on span "Cancelled" at bounding box center [830, 391] width 54 height 19
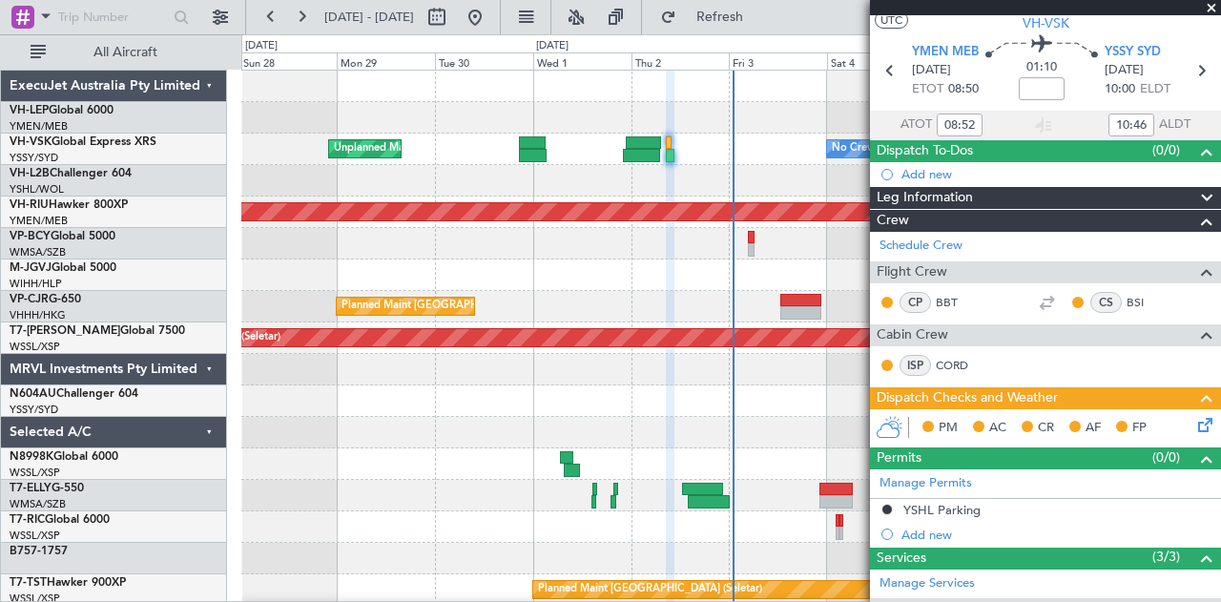
scroll to position [0, 0]
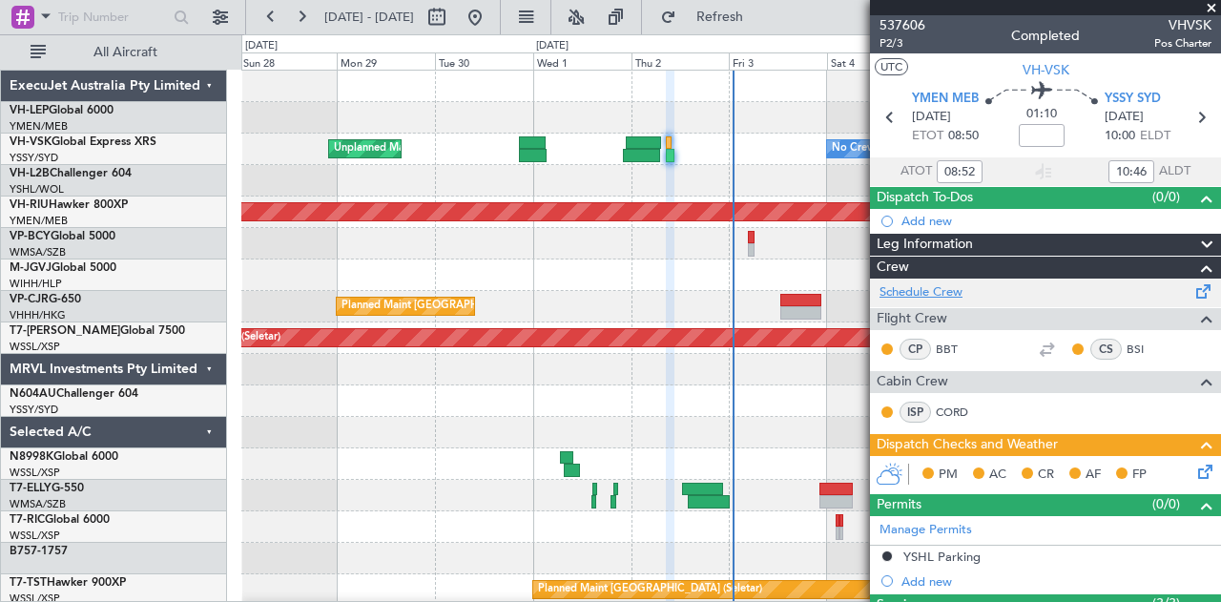
click at [923, 293] on link "Schedule Crew" at bounding box center [920, 292] width 83 height 19
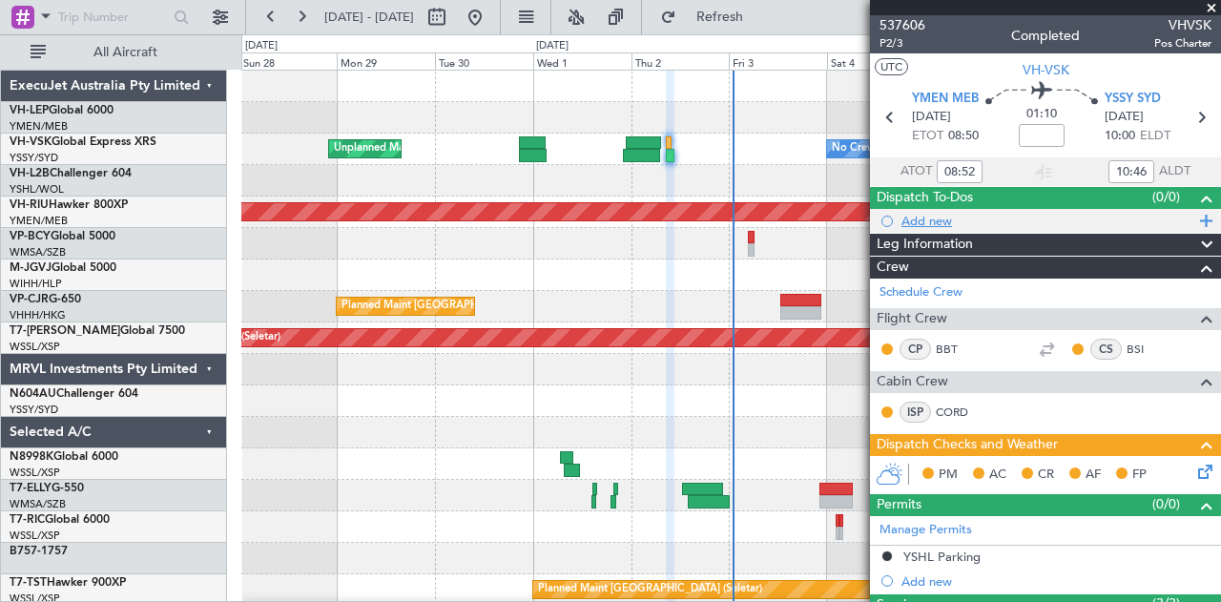
click at [935, 218] on div "Add new" at bounding box center [1047, 221] width 293 height 16
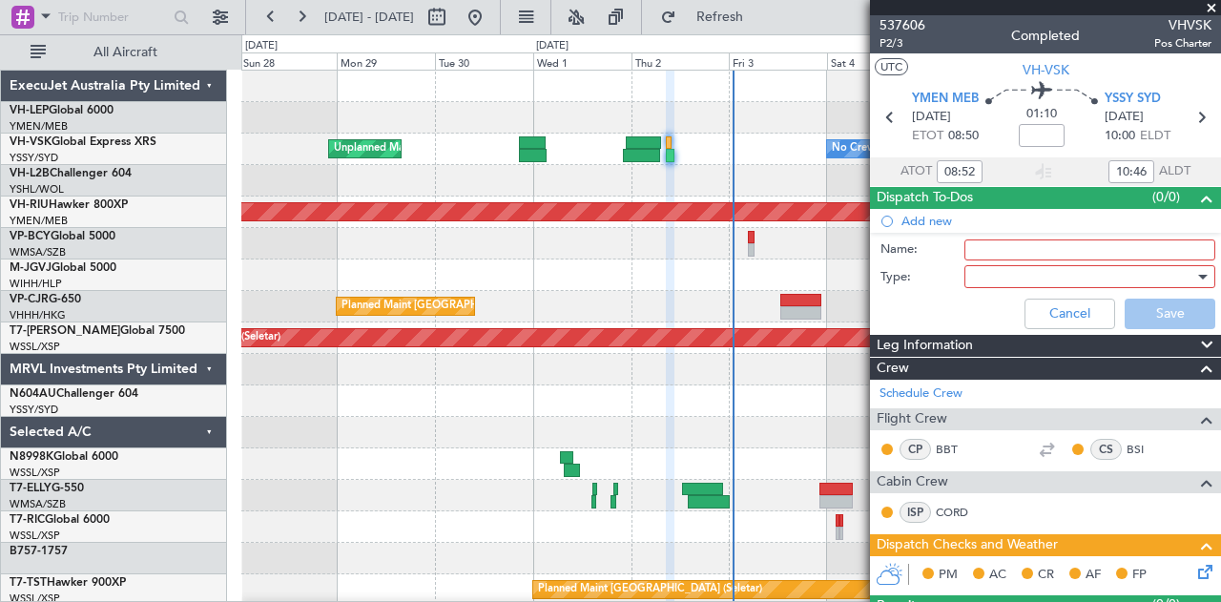
click at [984, 250] on input "Name:" at bounding box center [1089, 249] width 251 height 21
type input "DIVERSION TO YSSY DUE TO WINDS IN YSHL"
click at [973, 278] on div at bounding box center [1083, 276] width 222 height 29
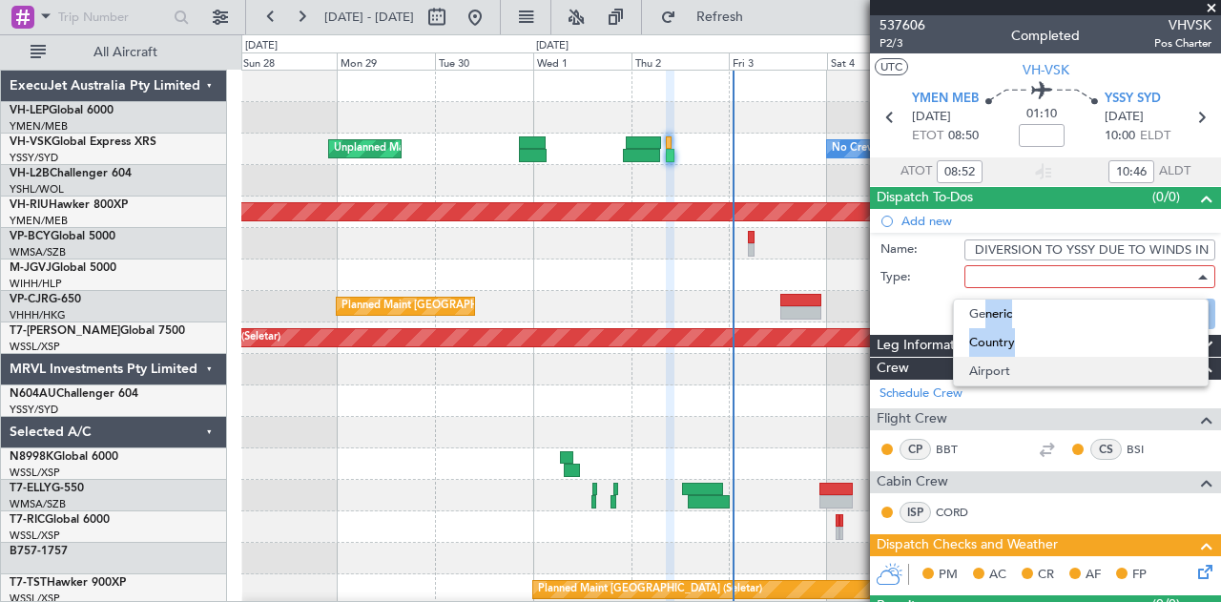
drag, startPoint x: 976, startPoint y: 316, endPoint x: 972, endPoint y: 371, distance: 55.5
click at [972, 371] on div "Generic Country Airport" at bounding box center [1081, 343] width 256 height 88
click at [976, 361] on span "Airport" at bounding box center [1080, 371] width 223 height 29
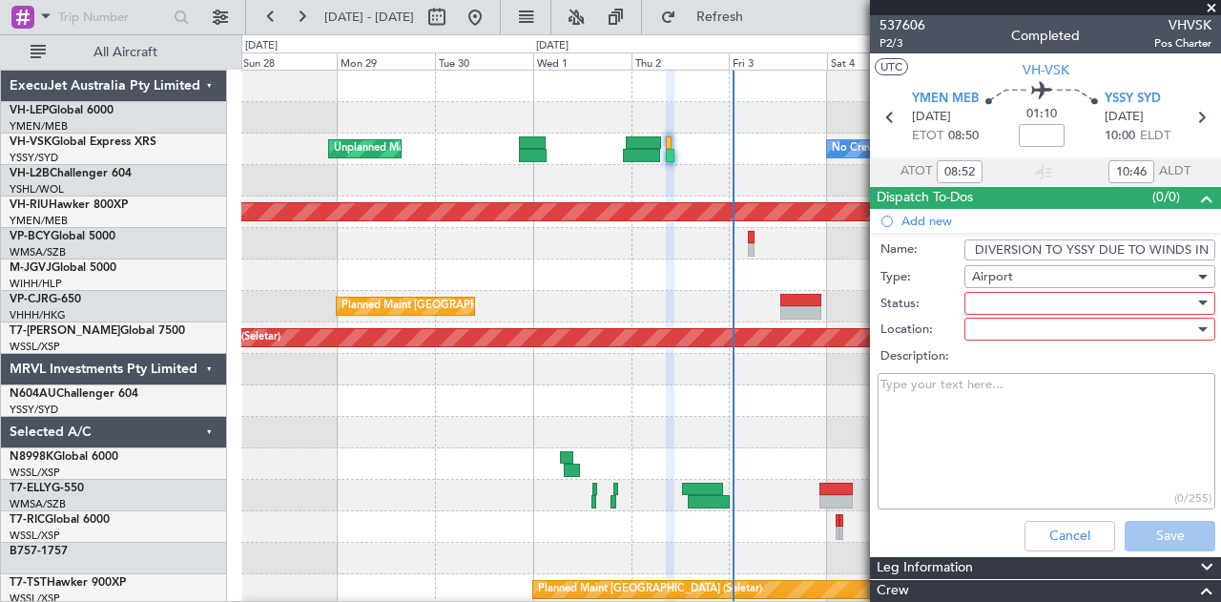
click at [986, 297] on div at bounding box center [1083, 303] width 222 height 29
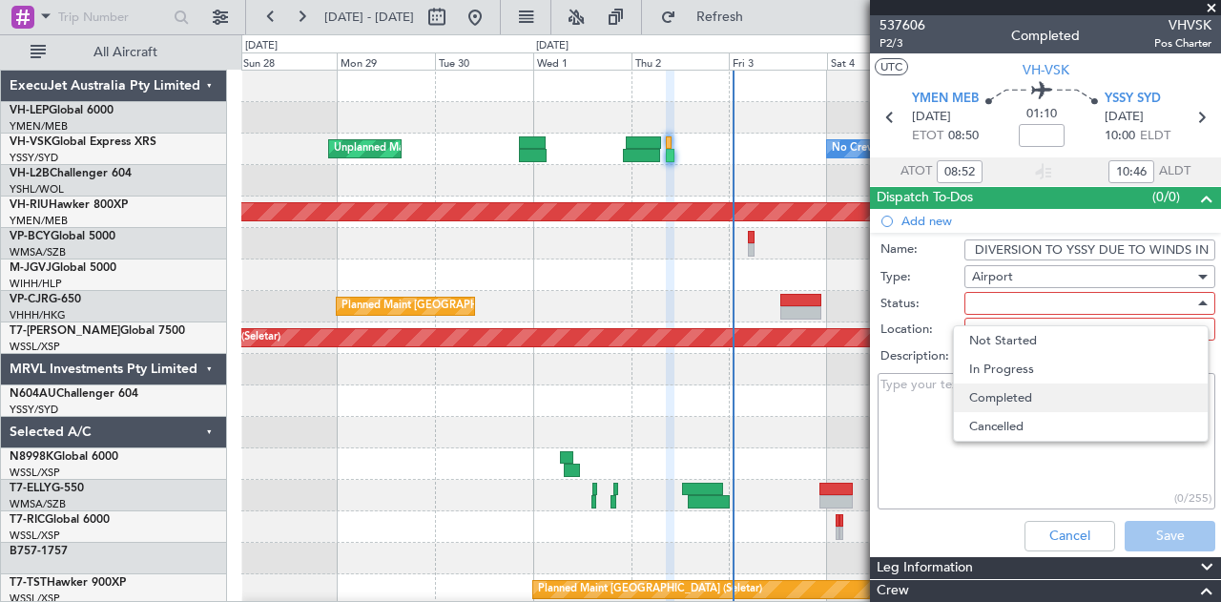
click at [990, 400] on span "Completed" at bounding box center [1080, 397] width 223 height 29
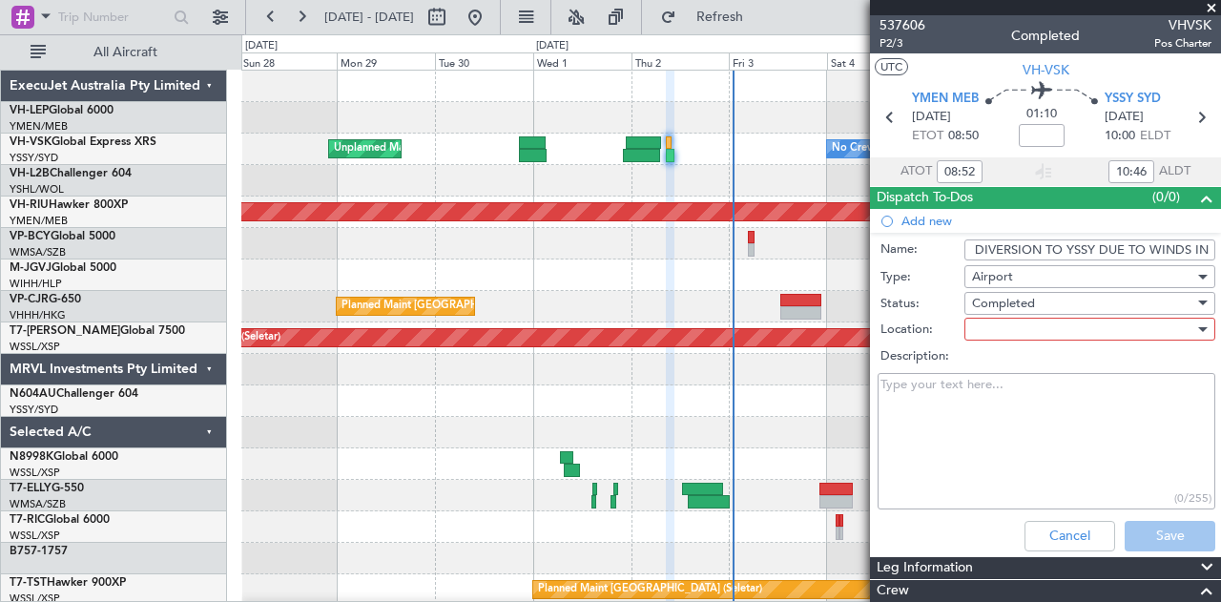
click at [994, 335] on div at bounding box center [1083, 329] width 222 height 29
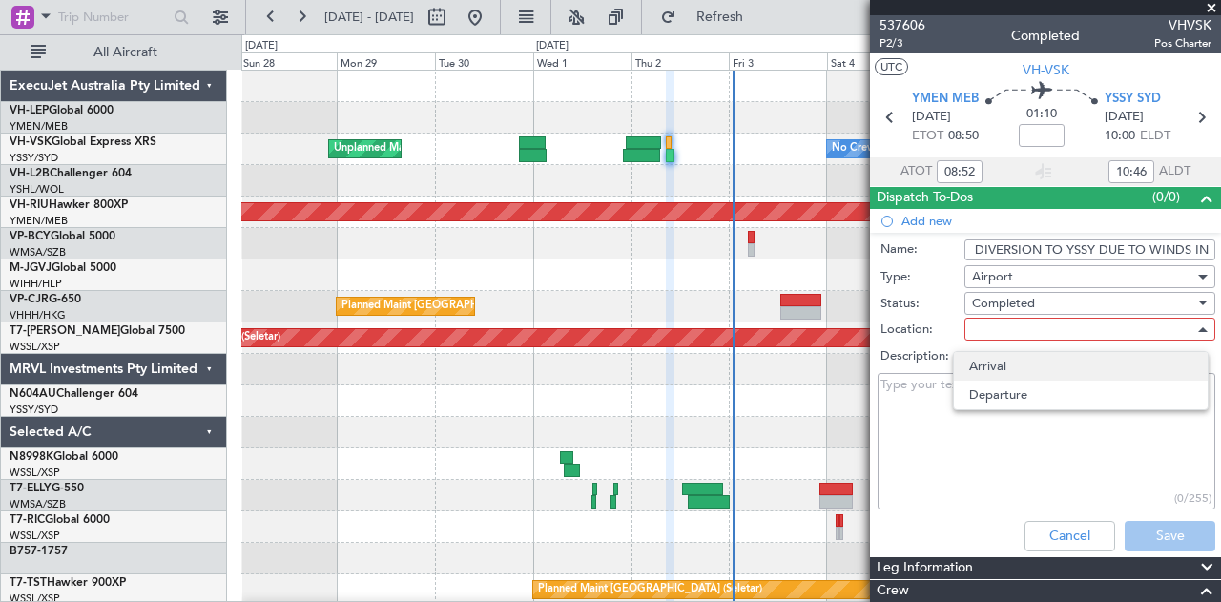
click at [990, 361] on span "Arrival" at bounding box center [1080, 366] width 223 height 29
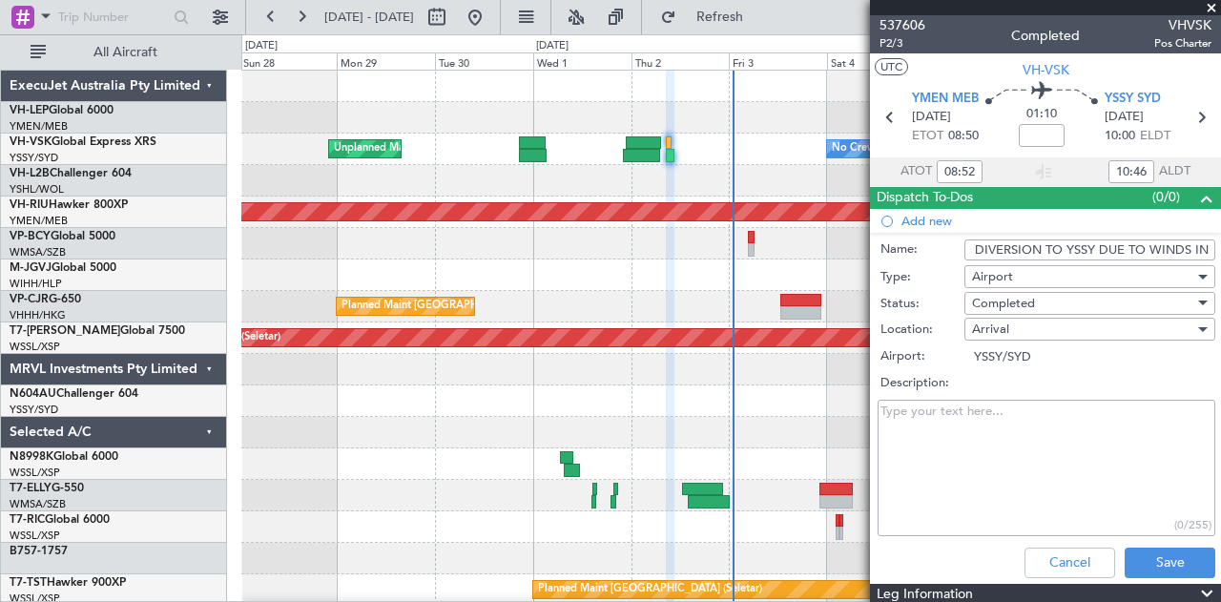
click at [958, 416] on textarea "Description:" at bounding box center [1047, 468] width 338 height 136
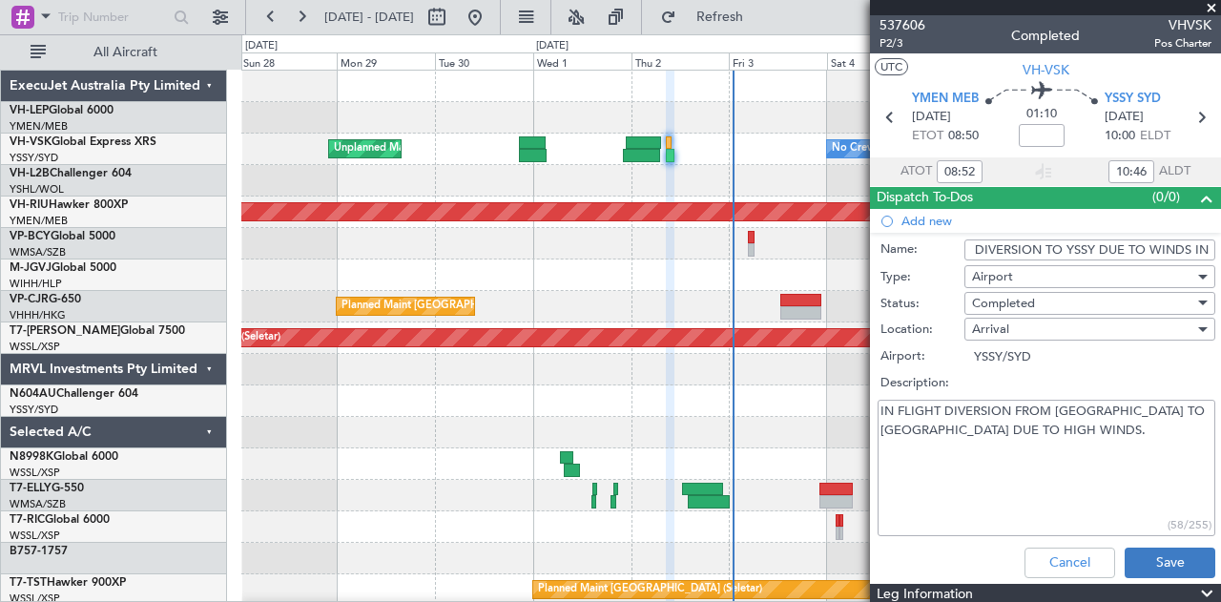
type textarea "IN FLIGHT DIVERSION FROM YSHL TO YSSY DUE TO HIGH WINDS."
click at [1135, 557] on button "Save" at bounding box center [1170, 562] width 91 height 31
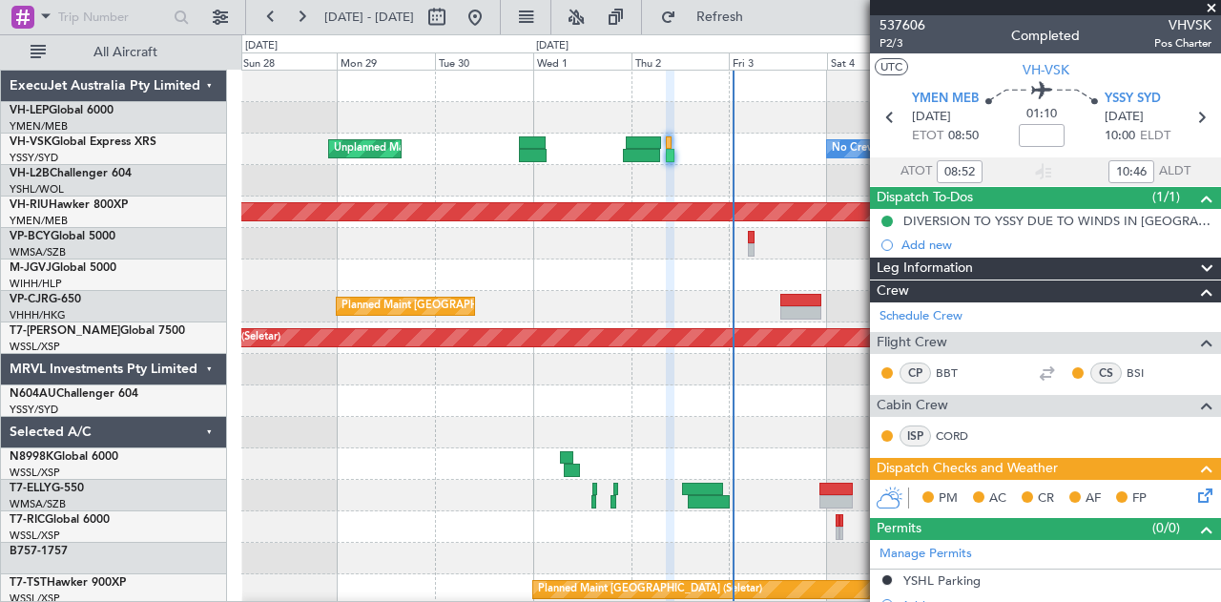
click at [1194, 493] on icon at bounding box center [1201, 492] width 15 height 15
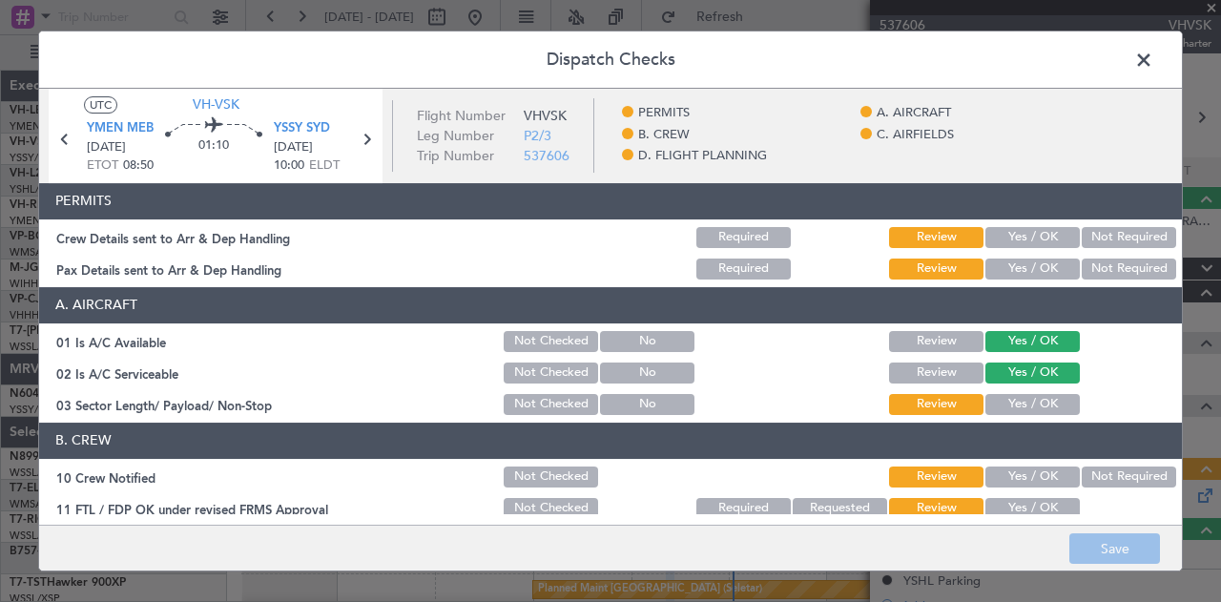
click at [1082, 234] on button "Not Required" at bounding box center [1129, 237] width 94 height 21
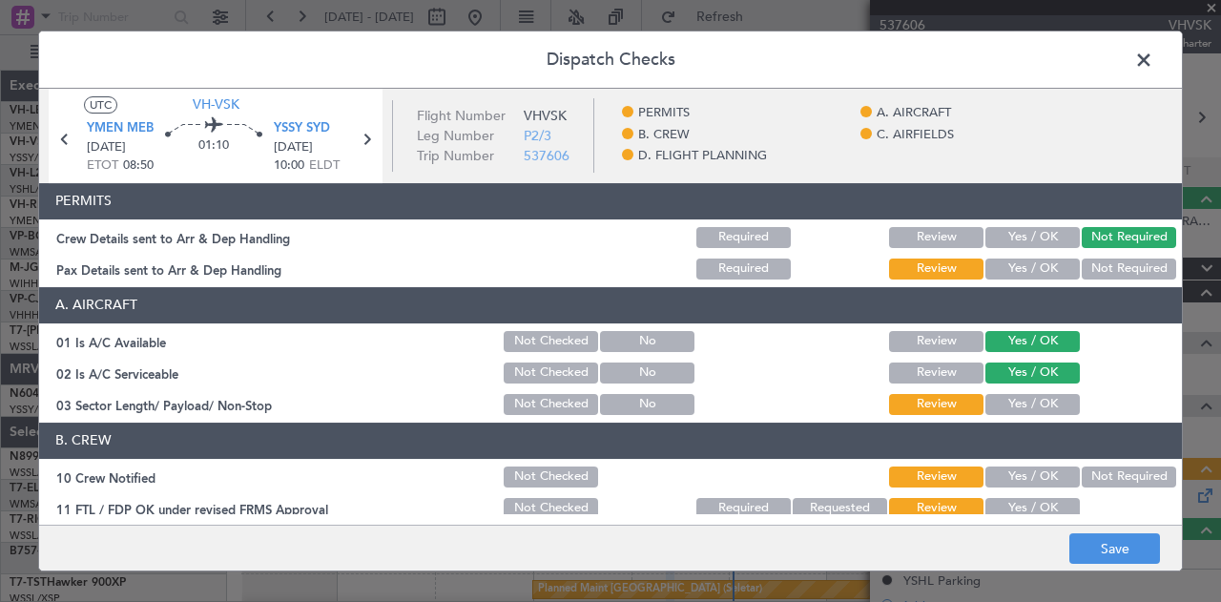
click at [1085, 262] on button "Not Required" at bounding box center [1129, 268] width 94 height 21
click at [1031, 401] on button "Yes / OK" at bounding box center [1032, 404] width 94 height 21
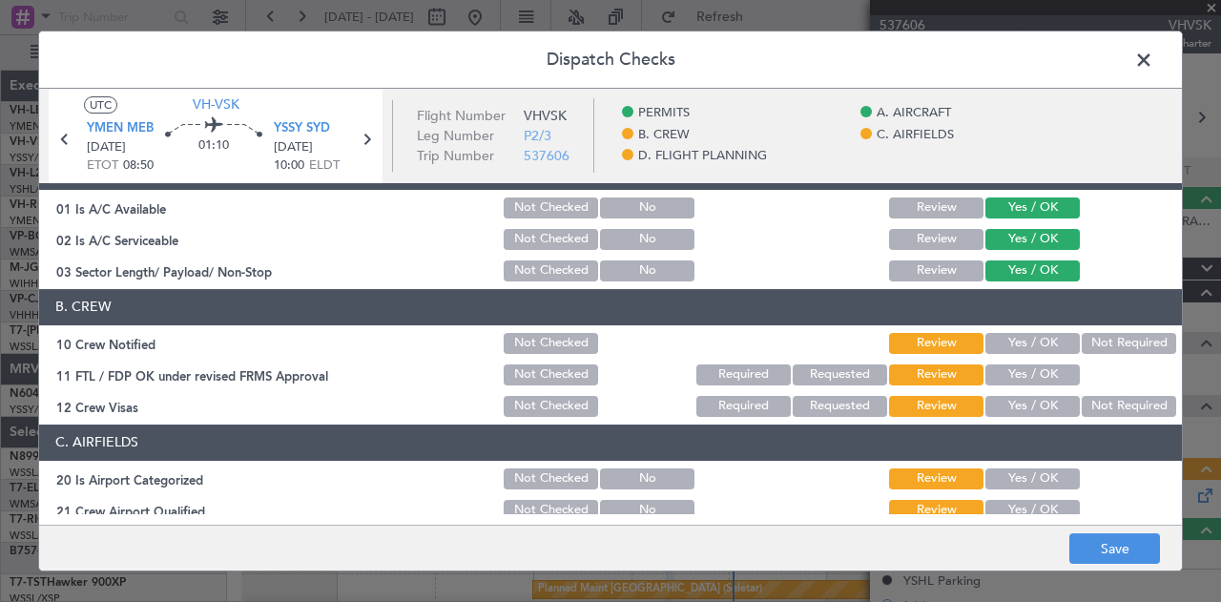
scroll to position [134, 0]
click at [1050, 339] on button "Yes / OK" at bounding box center [1032, 343] width 94 height 21
click at [1038, 372] on button "Yes / OK" at bounding box center [1032, 374] width 94 height 21
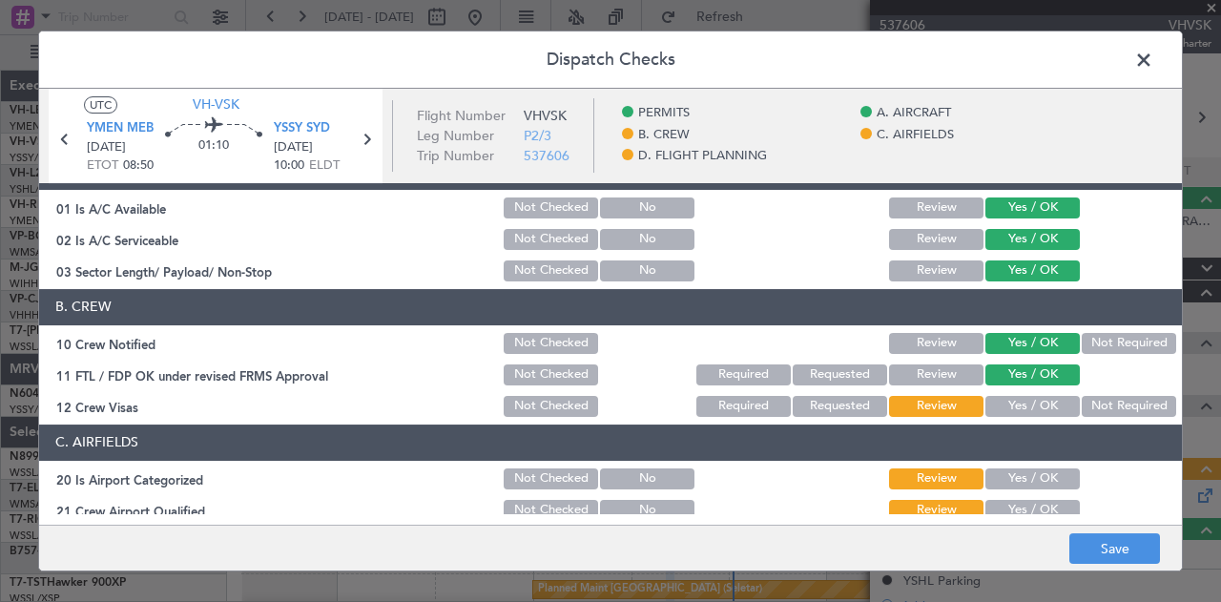
click at [1082, 400] on button "Not Required" at bounding box center [1129, 406] width 94 height 21
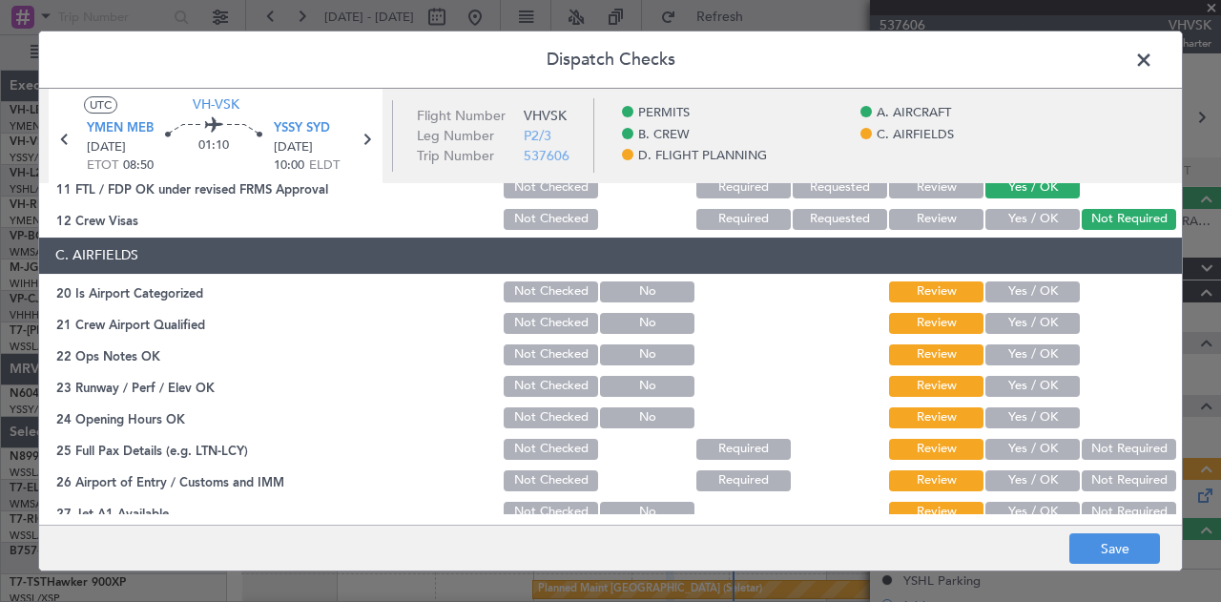
scroll to position [361, 0]
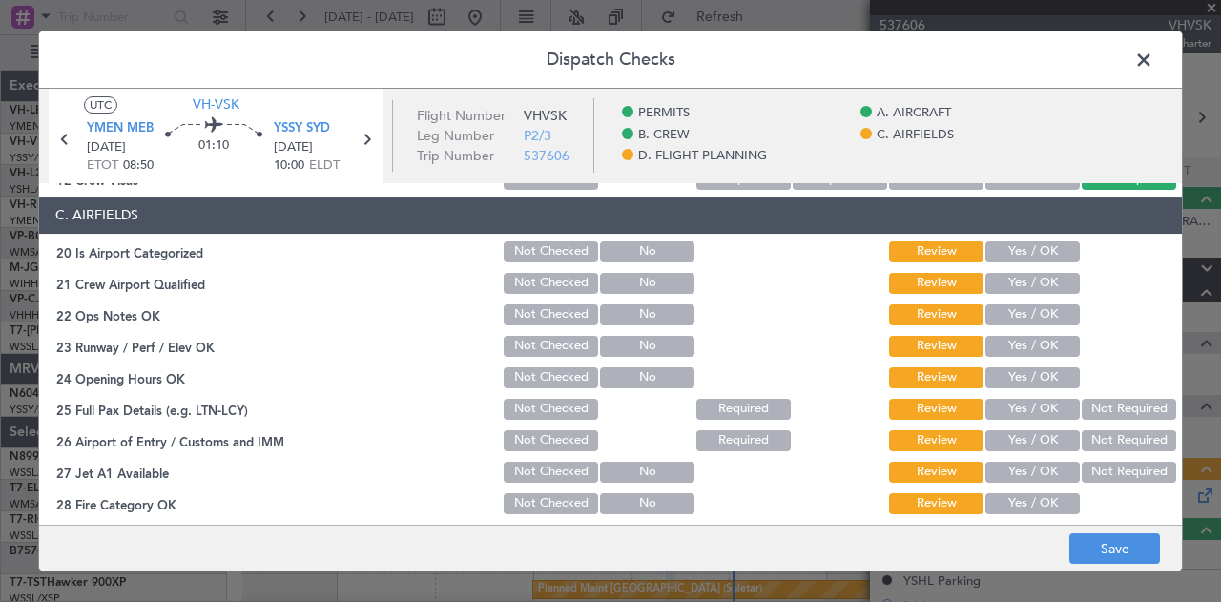
click at [988, 249] on button "Yes / OK" at bounding box center [1032, 251] width 94 height 21
click at [987, 279] on button "Yes / OK" at bounding box center [1032, 283] width 94 height 21
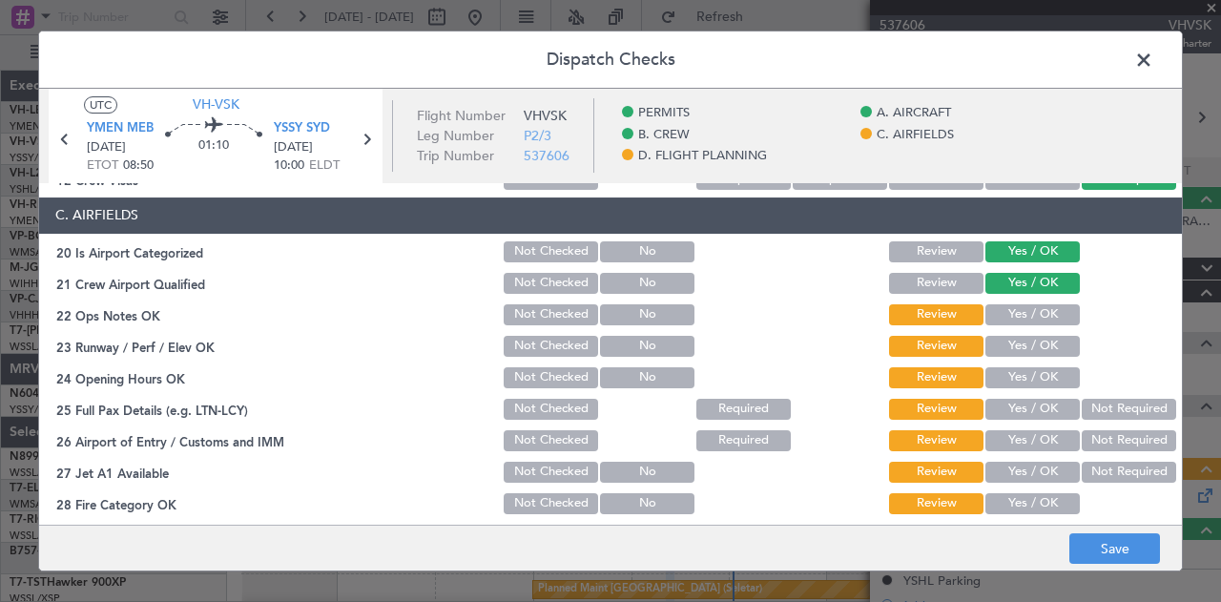
click at [990, 315] on button "Yes / OK" at bounding box center [1032, 314] width 94 height 21
click at [994, 345] on button "Yes / OK" at bounding box center [1032, 346] width 94 height 21
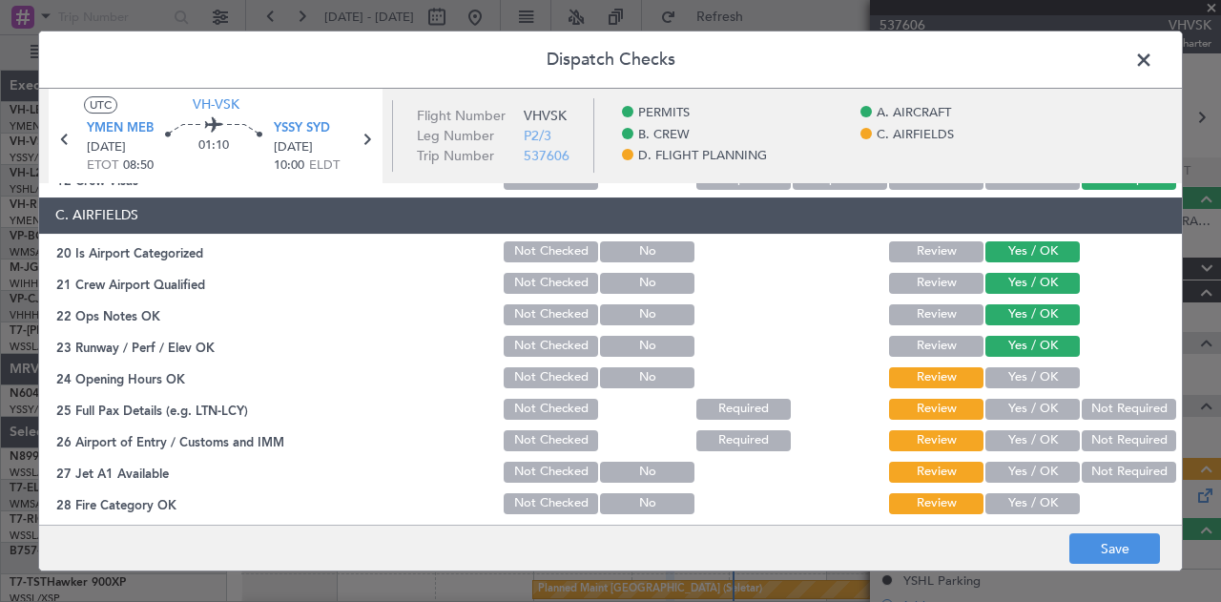
click at [995, 371] on button "Yes / OK" at bounding box center [1032, 377] width 94 height 21
click at [1000, 403] on button "Yes / OK" at bounding box center [1032, 409] width 94 height 21
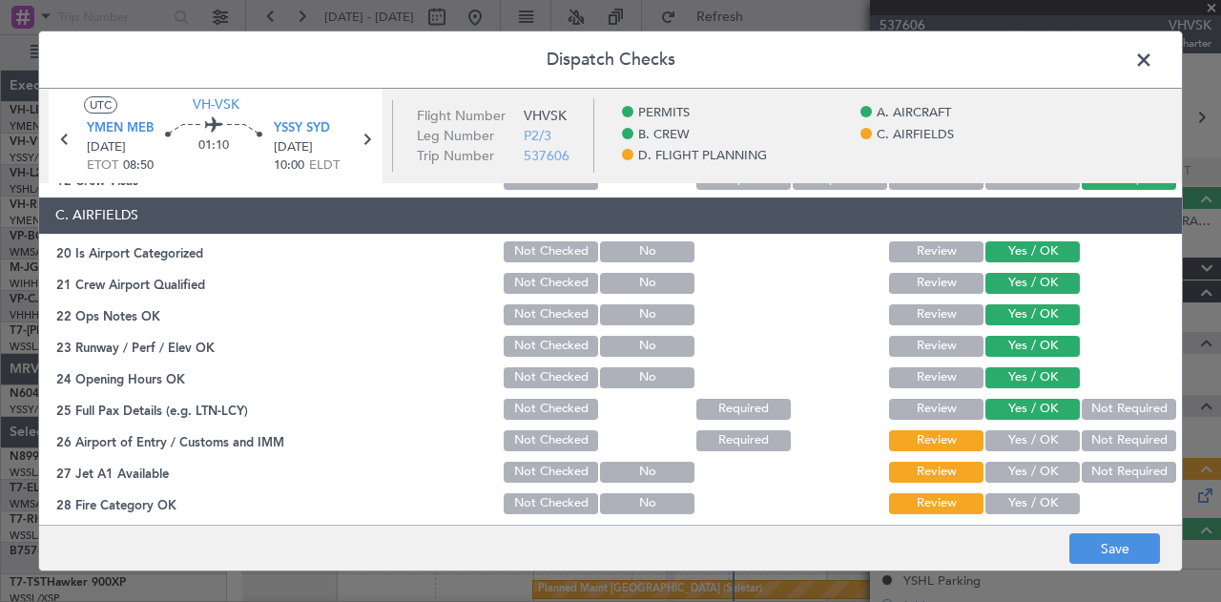
drag, startPoint x: 1150, startPoint y: 440, endPoint x: 1133, endPoint y: 461, distance: 27.1
click at [1147, 442] on button "Not Required" at bounding box center [1129, 440] width 94 height 21
click at [1028, 466] on button "Yes / OK" at bounding box center [1032, 472] width 94 height 21
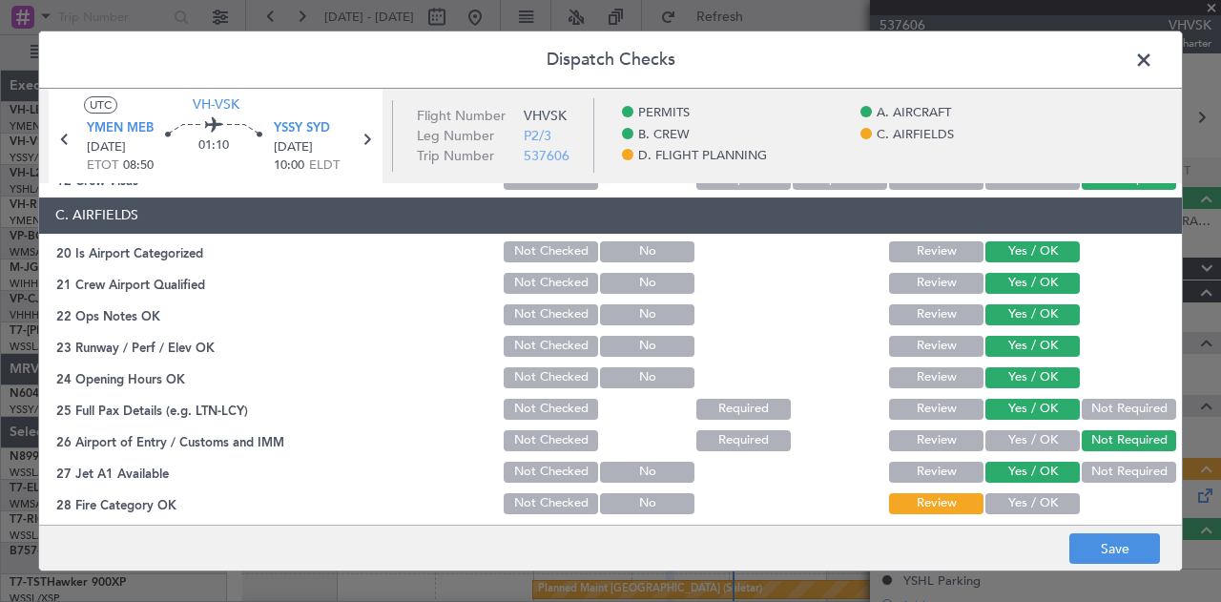
click at [1025, 502] on button "Yes / OK" at bounding box center [1032, 503] width 94 height 21
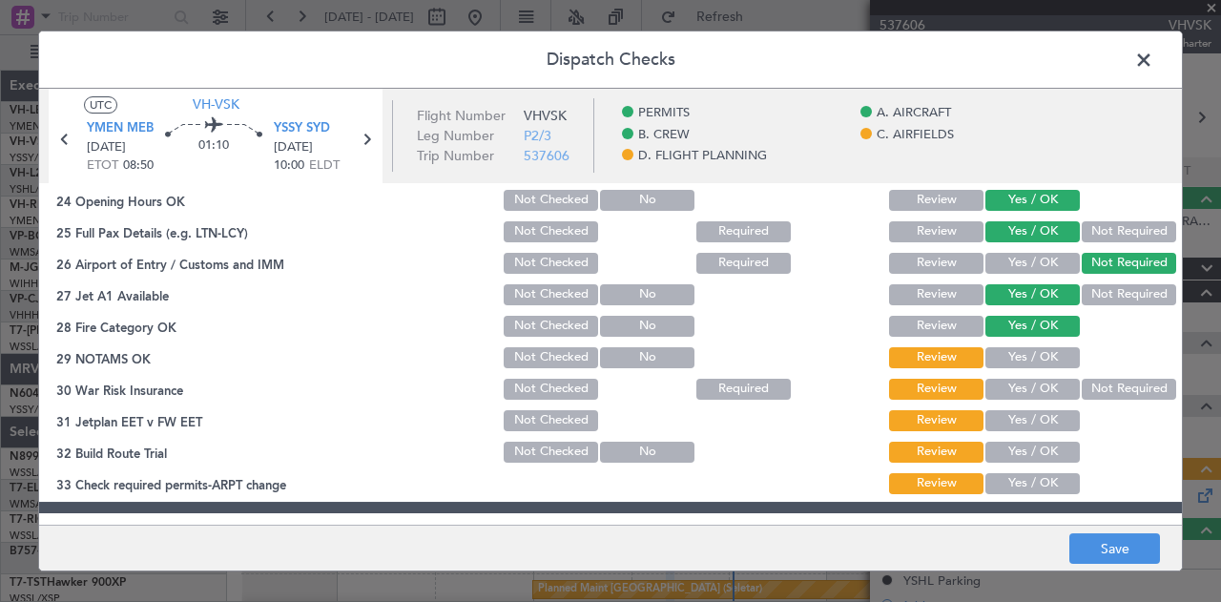
scroll to position [555, 0]
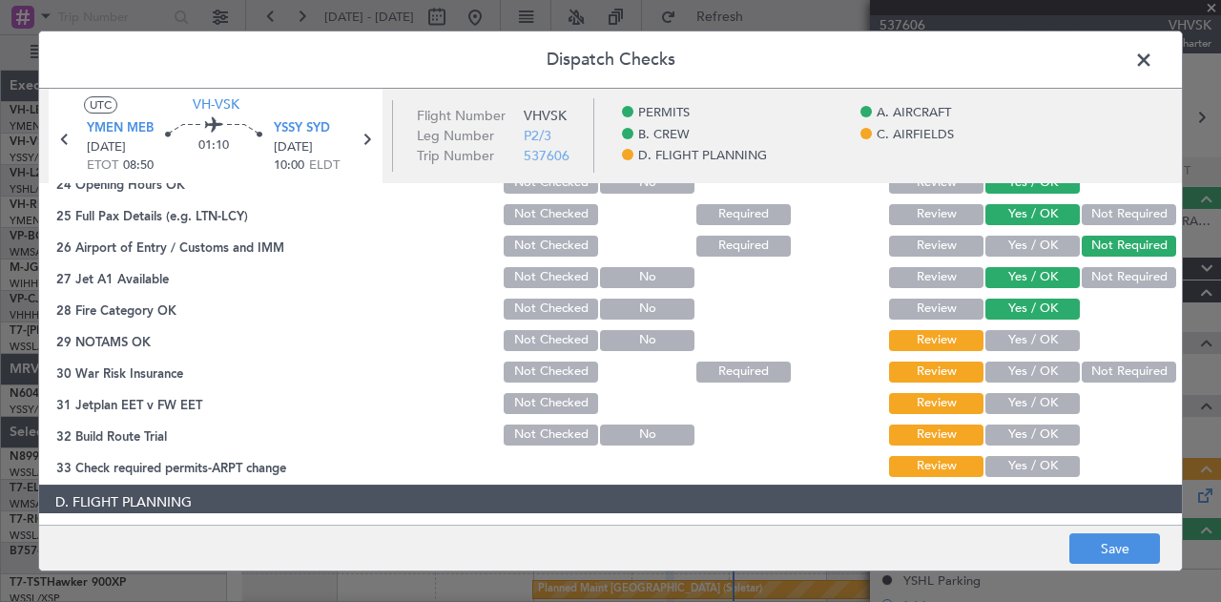
click at [1021, 341] on button "Yes / OK" at bounding box center [1032, 340] width 94 height 21
click at [1091, 368] on button "Not Required" at bounding box center [1129, 372] width 94 height 21
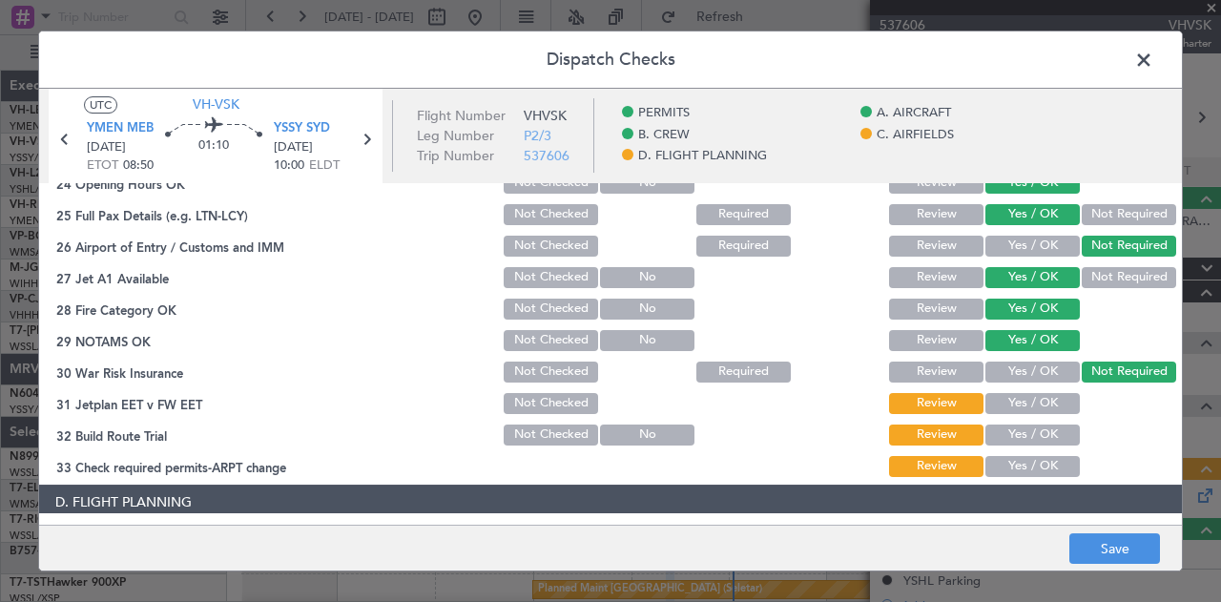
click at [1040, 400] on button "Yes / OK" at bounding box center [1032, 403] width 94 height 21
drag, startPoint x: 1034, startPoint y: 424, endPoint x: 1034, endPoint y: 449, distance: 24.8
click at [1034, 426] on button "Yes / OK" at bounding box center [1032, 434] width 94 height 21
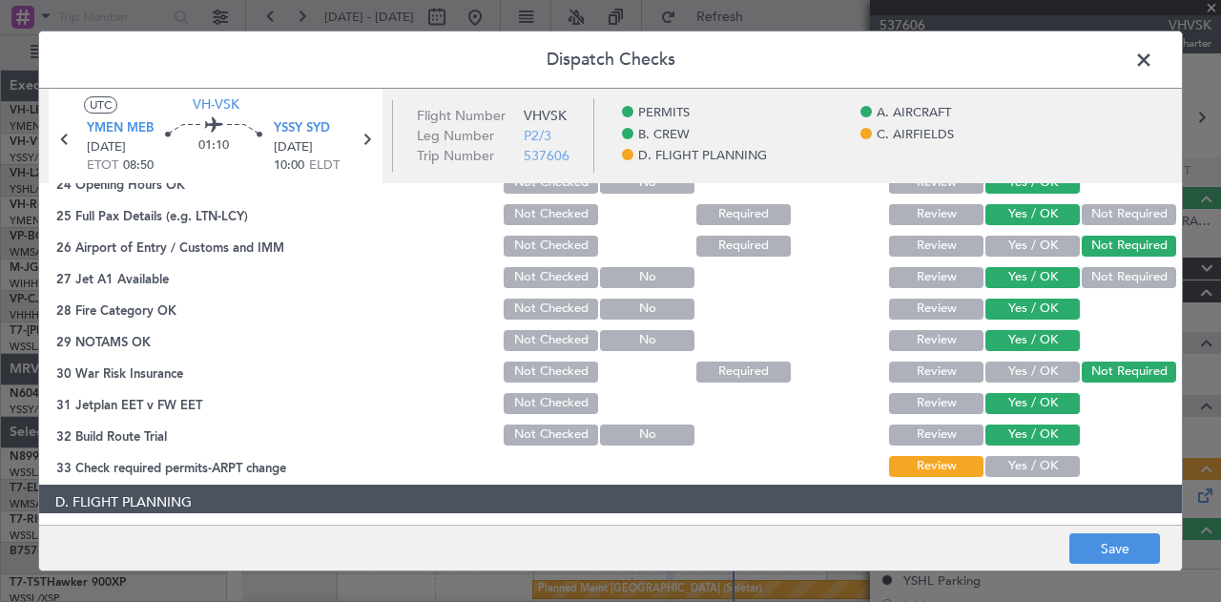
click at [1034, 457] on button "Yes / OK" at bounding box center [1032, 466] width 94 height 21
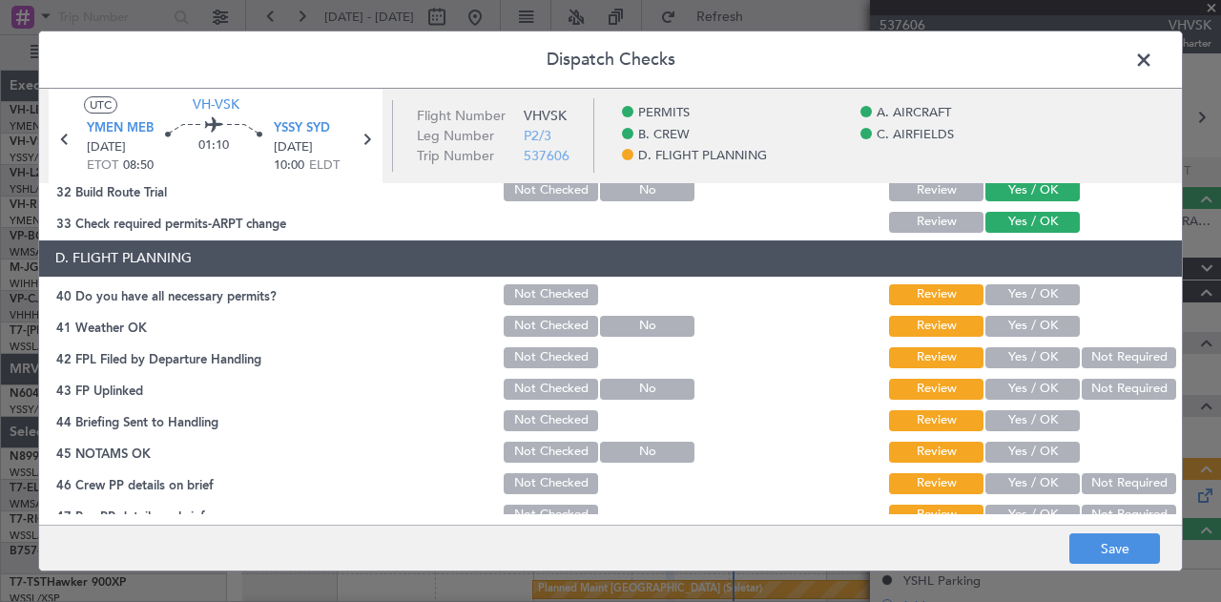
scroll to position [818, 0]
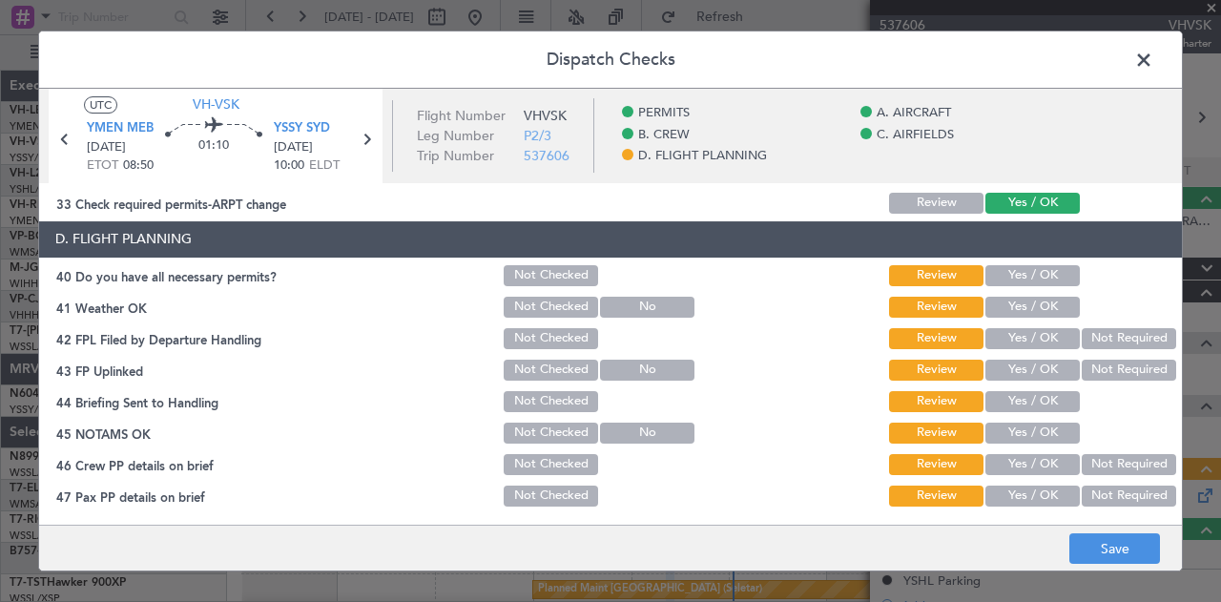
click at [1016, 276] on button "Yes / OK" at bounding box center [1032, 275] width 94 height 21
click at [1004, 302] on button "Yes / OK" at bounding box center [1032, 307] width 94 height 21
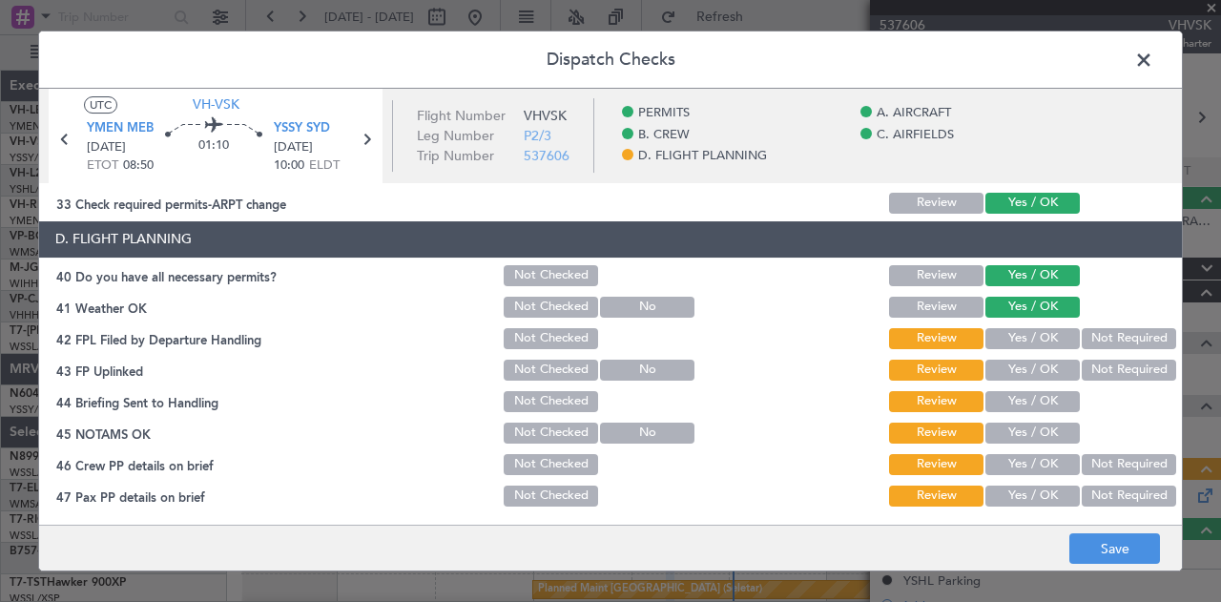
click at [1103, 336] on button "Not Required" at bounding box center [1129, 338] width 94 height 21
click at [1105, 369] on button "Not Required" at bounding box center [1129, 370] width 94 height 21
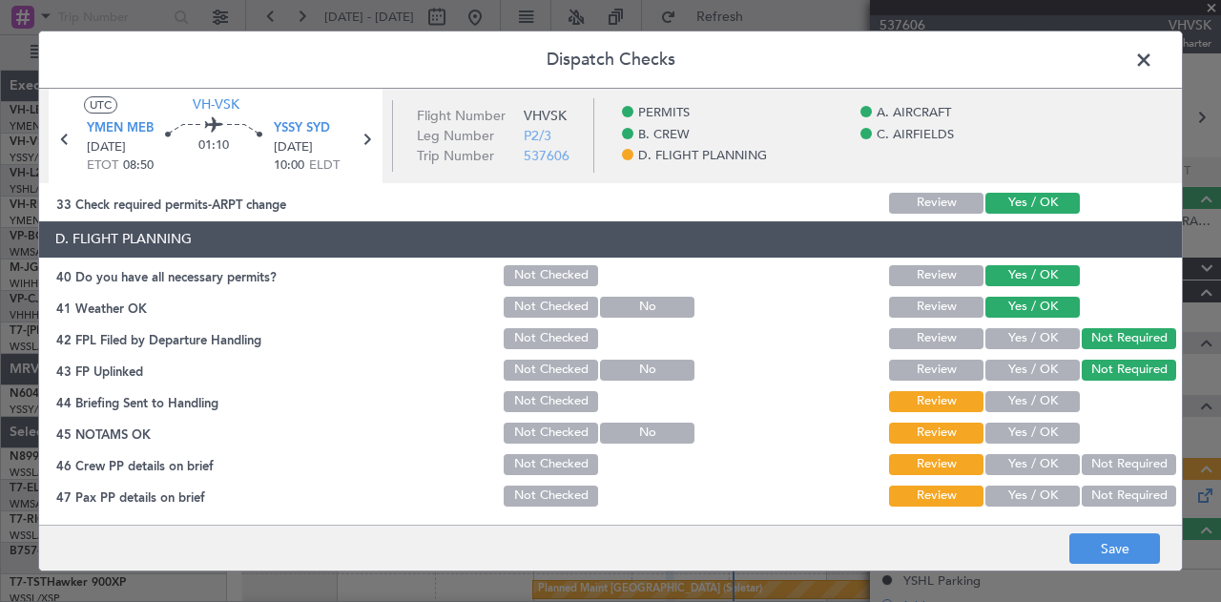
click at [1058, 398] on button "Yes / OK" at bounding box center [1032, 401] width 94 height 21
click at [1053, 428] on button "Yes / OK" at bounding box center [1032, 433] width 94 height 21
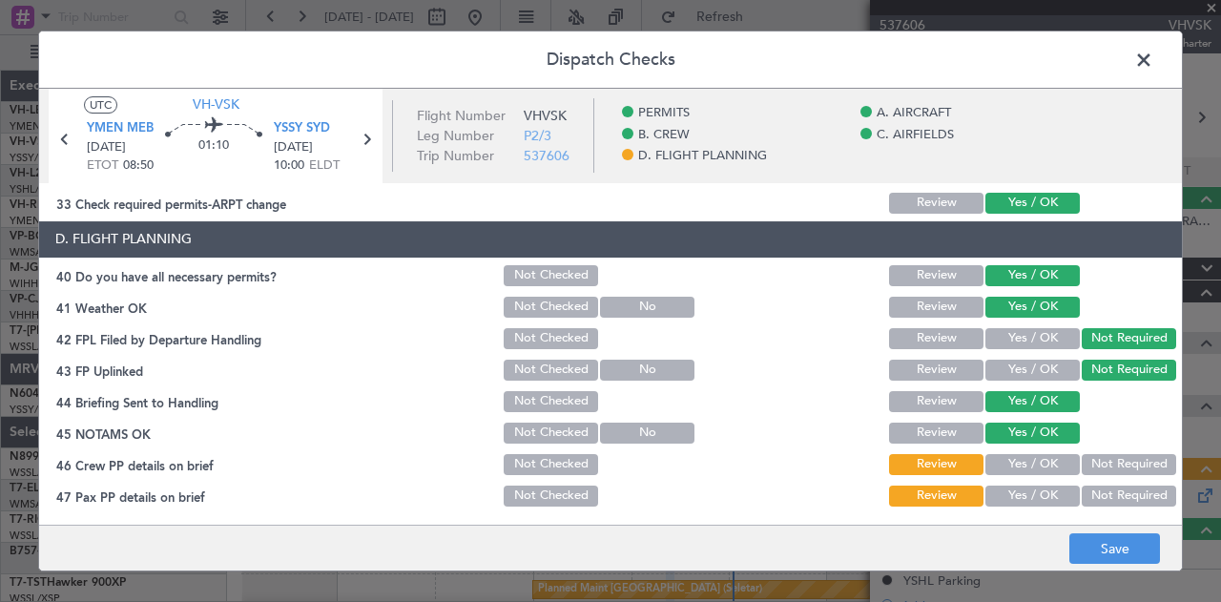
click at [1074, 447] on section "D. FLIGHT PLANNING 40 Do you have all necessary permits? Not Checked Review Yes…" at bounding box center [610, 365] width 1143 height 288
click at [1082, 456] on button "Not Required" at bounding box center [1129, 464] width 94 height 21
drag, startPoint x: 1086, startPoint y: 487, endPoint x: 1101, endPoint y: 518, distance: 33.7
click at [1087, 493] on button "Not Required" at bounding box center [1129, 496] width 94 height 21
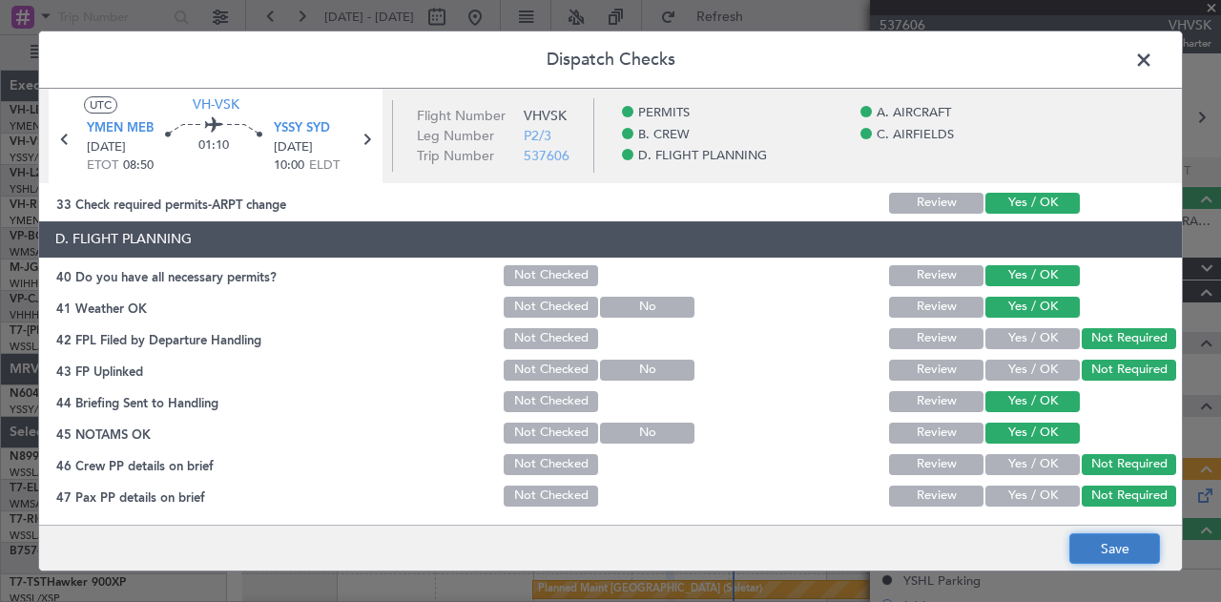
click at [1114, 547] on button "Save" at bounding box center [1114, 548] width 91 height 31
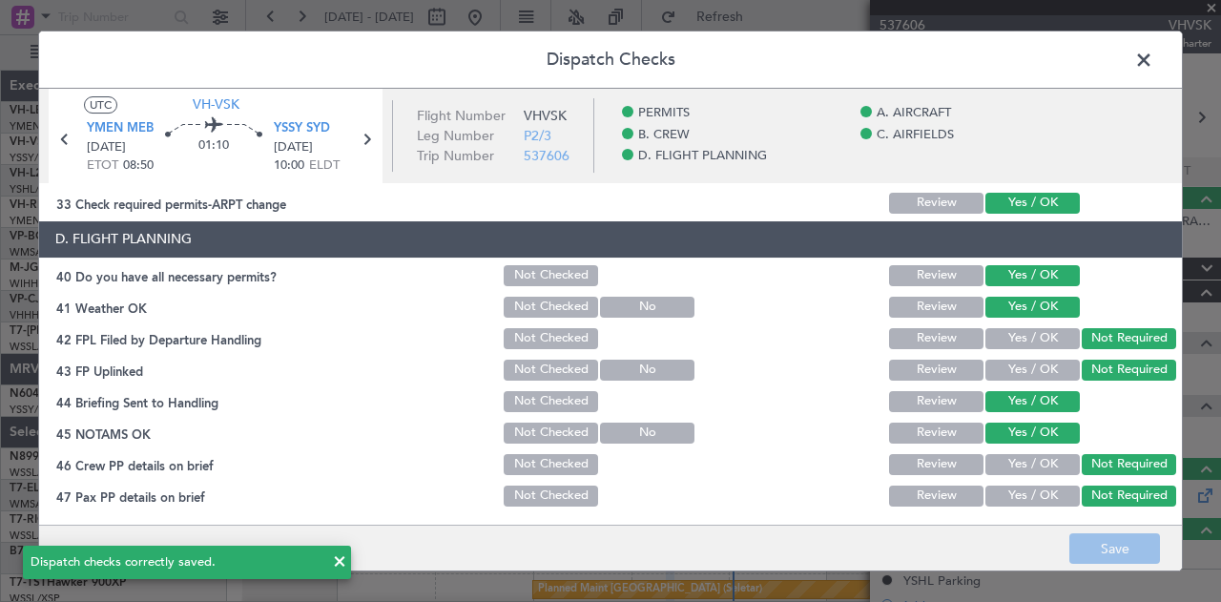
click at [1153, 58] on span at bounding box center [1153, 65] width 0 height 38
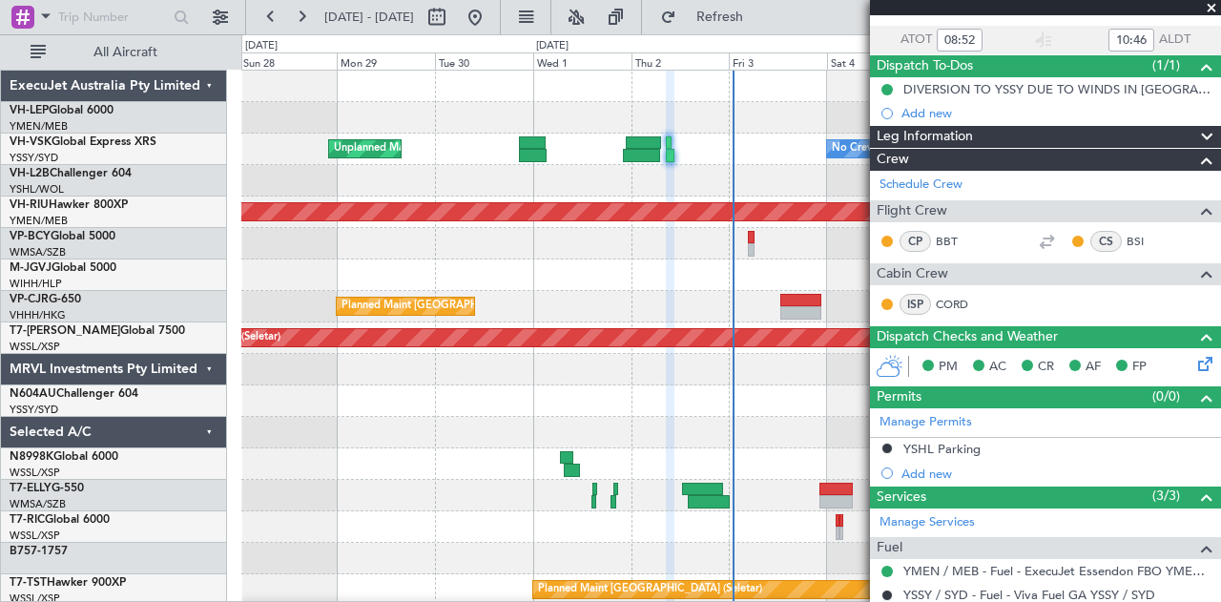
scroll to position [95, 0]
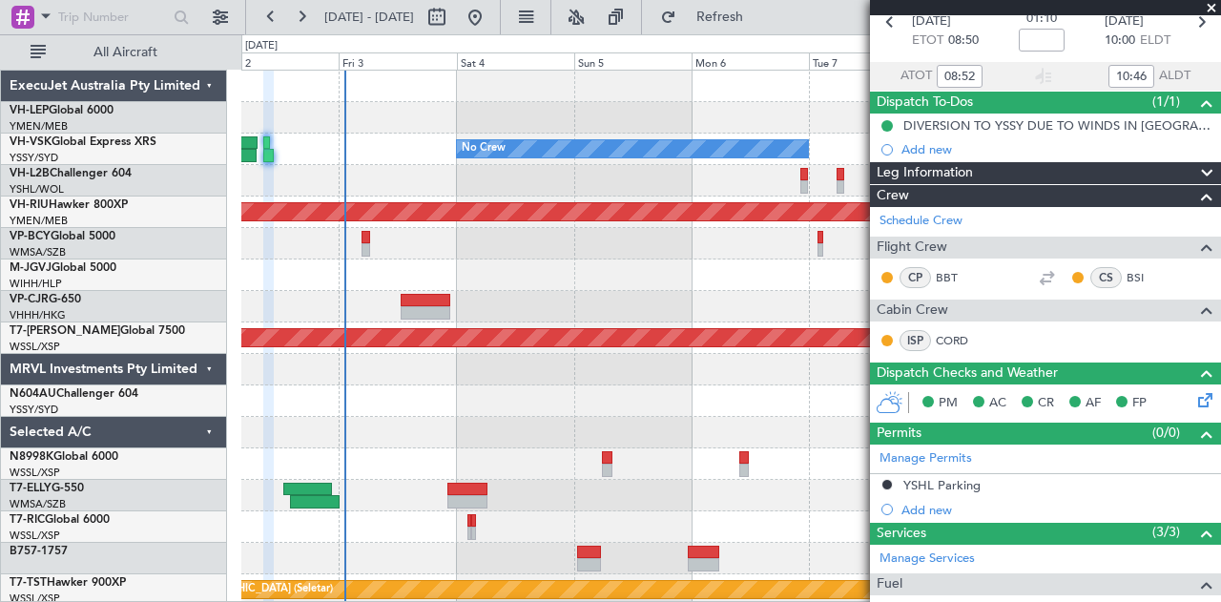
click at [480, 192] on div at bounding box center [731, 180] width 980 height 31
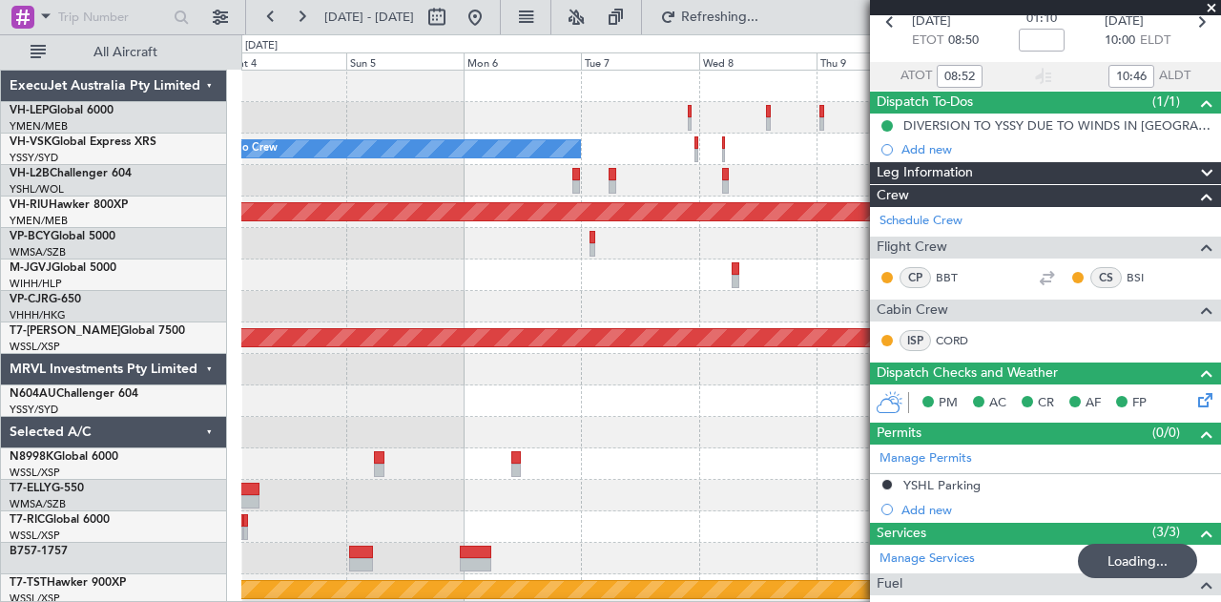
click at [332, 283] on div at bounding box center [731, 274] width 980 height 31
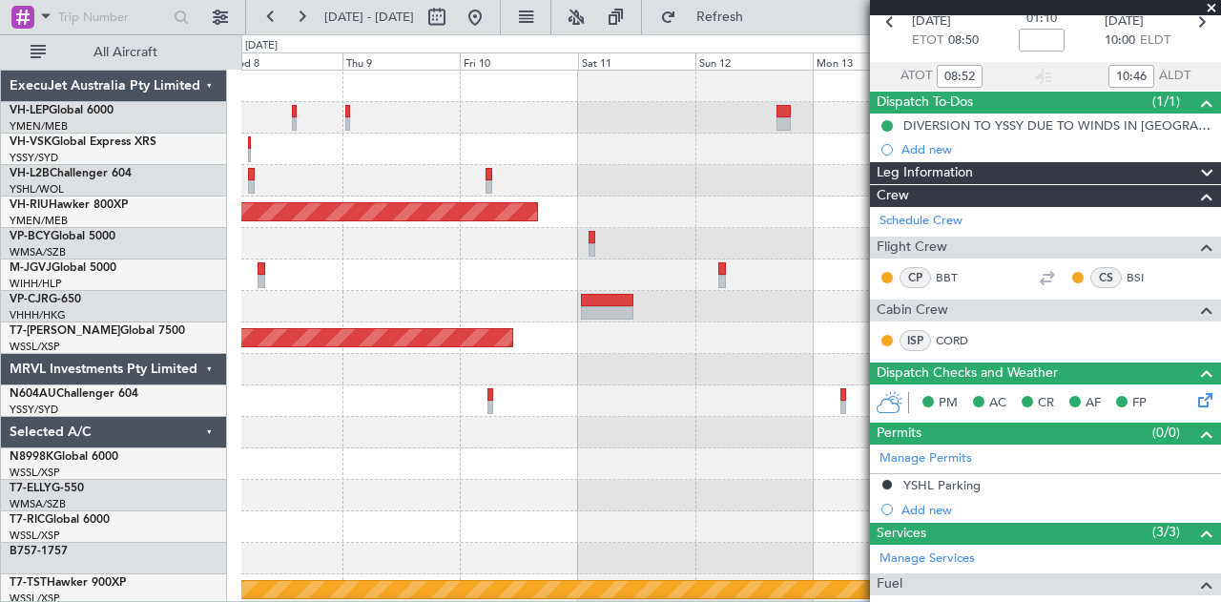
click at [200, 373] on div "No Crew Planned Maint Melbourne (Essendon) Planned Maint Singapore (Seletar) Pl…" at bounding box center [610, 318] width 1221 height 568
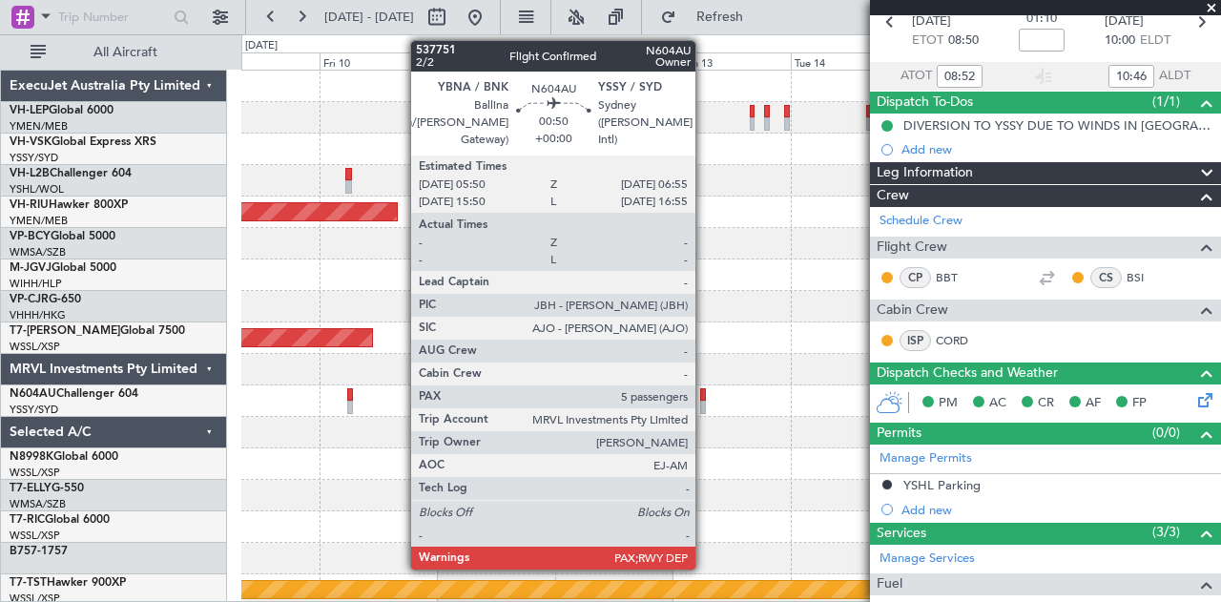
click at [705, 401] on div at bounding box center [703, 407] width 6 height 13
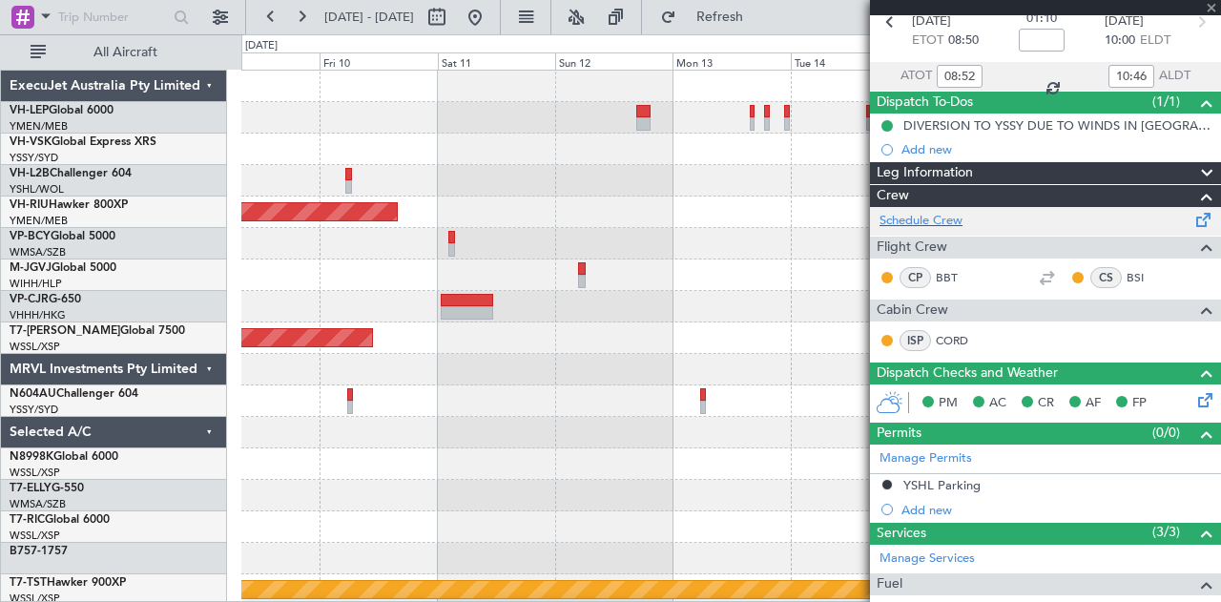
scroll to position [0, 0]
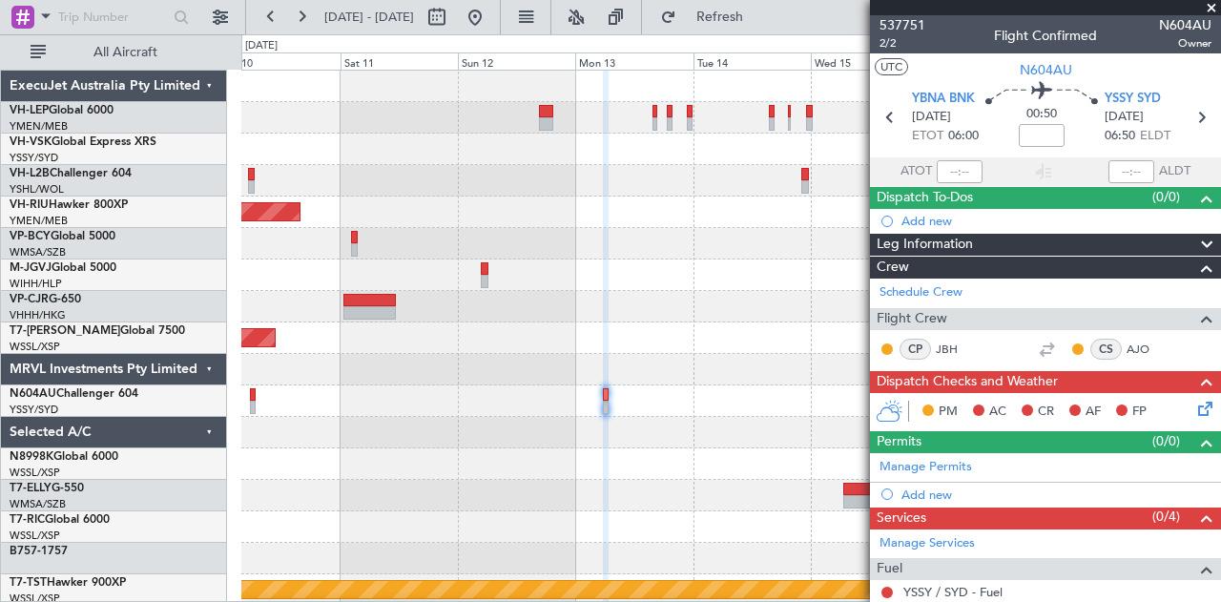
click at [324, 358] on div "Planned Maint Melbourne (Essendon) Planned Maint Singapore (Seletar) Planned Ma…" at bounding box center [731, 590] width 980 height 1039
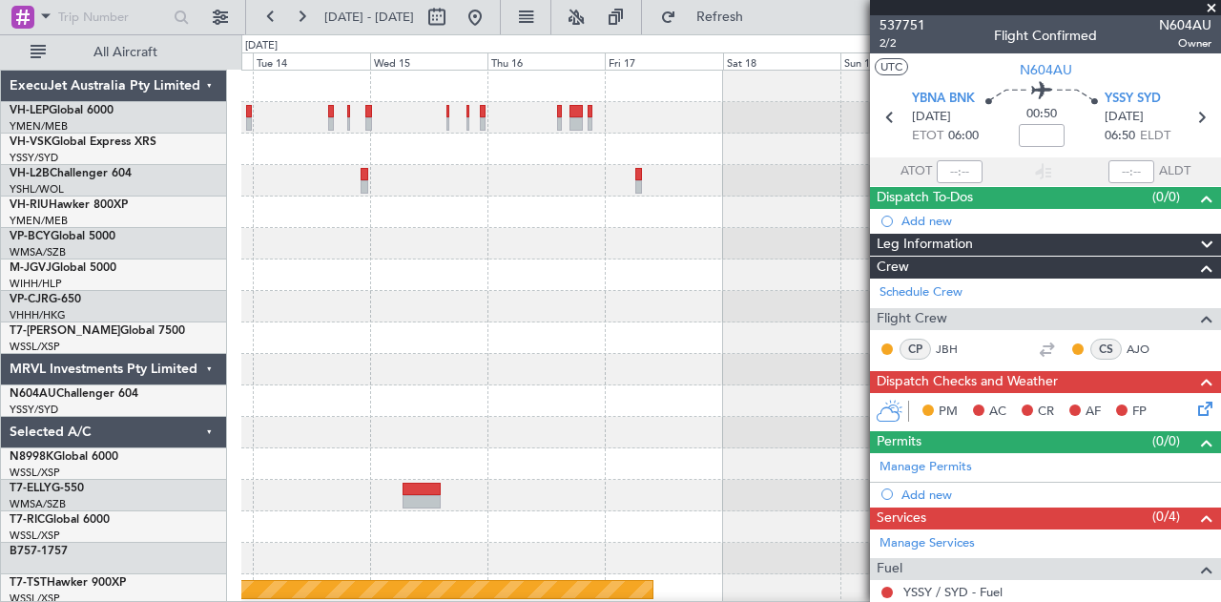
click at [240, 330] on div "Planned Maint Singapore (Seletar) ExecuJet Australia Pty Limited VH-LEP Global …" at bounding box center [610, 318] width 1221 height 568
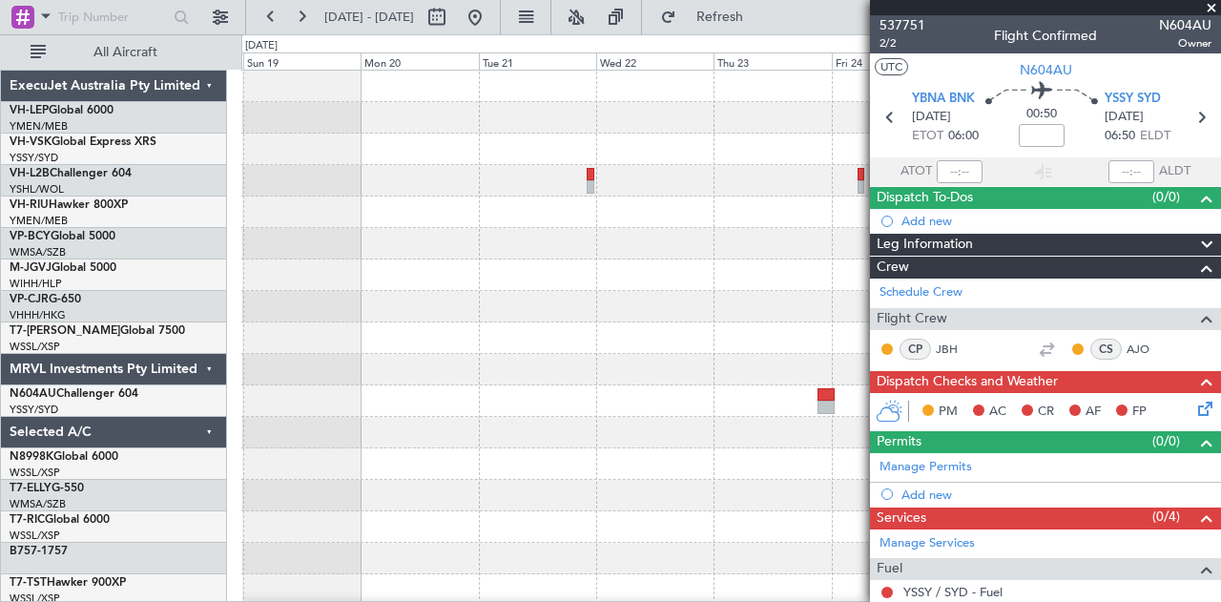
click at [164, 382] on div "Planned Maint Singapore (Seletar) ExecuJet Australia Pty Limited VH-LEP Global …" at bounding box center [610, 318] width 1221 height 568
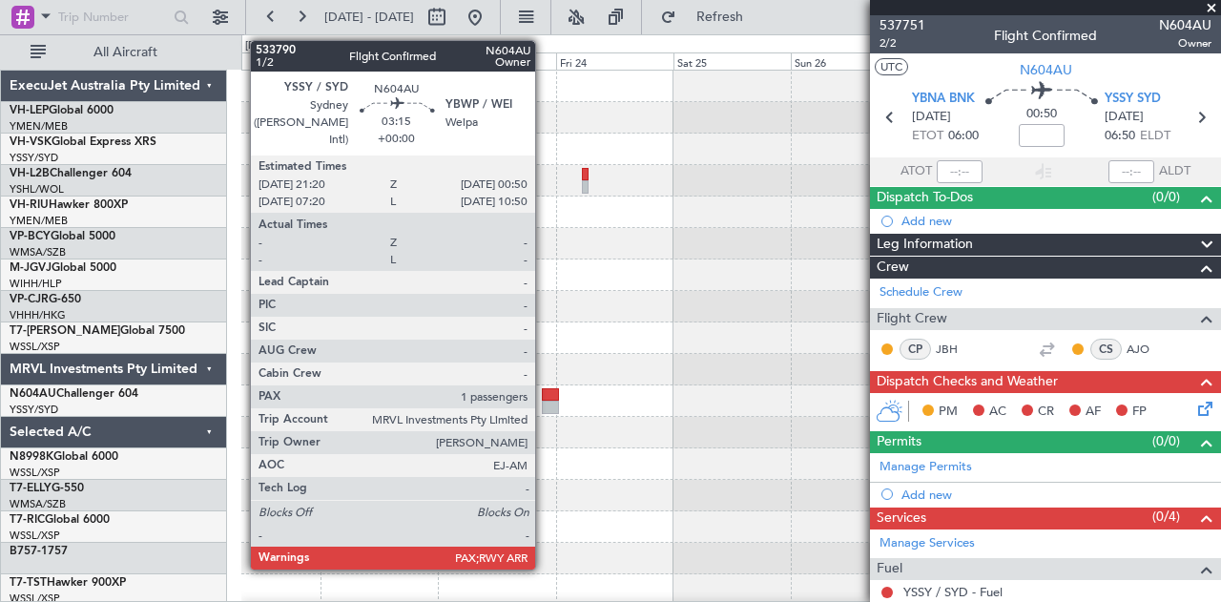
click at [545, 401] on div at bounding box center [550, 407] width 17 height 13
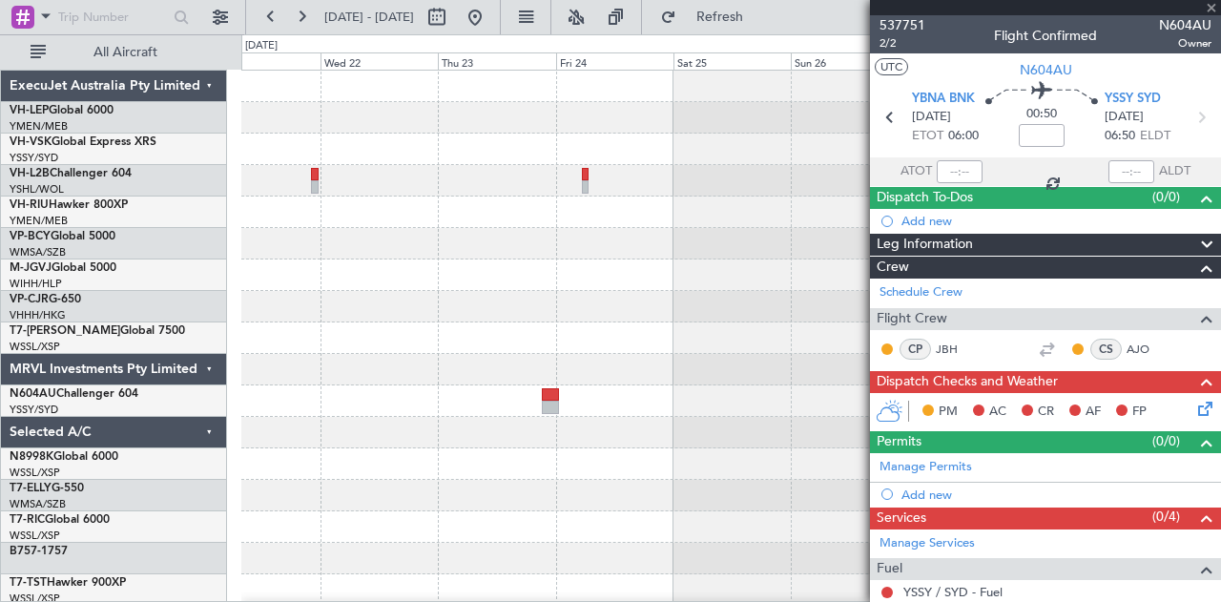
type input "1"
